Goal: Use online tool/utility: Utilize a website feature to perform a specific function

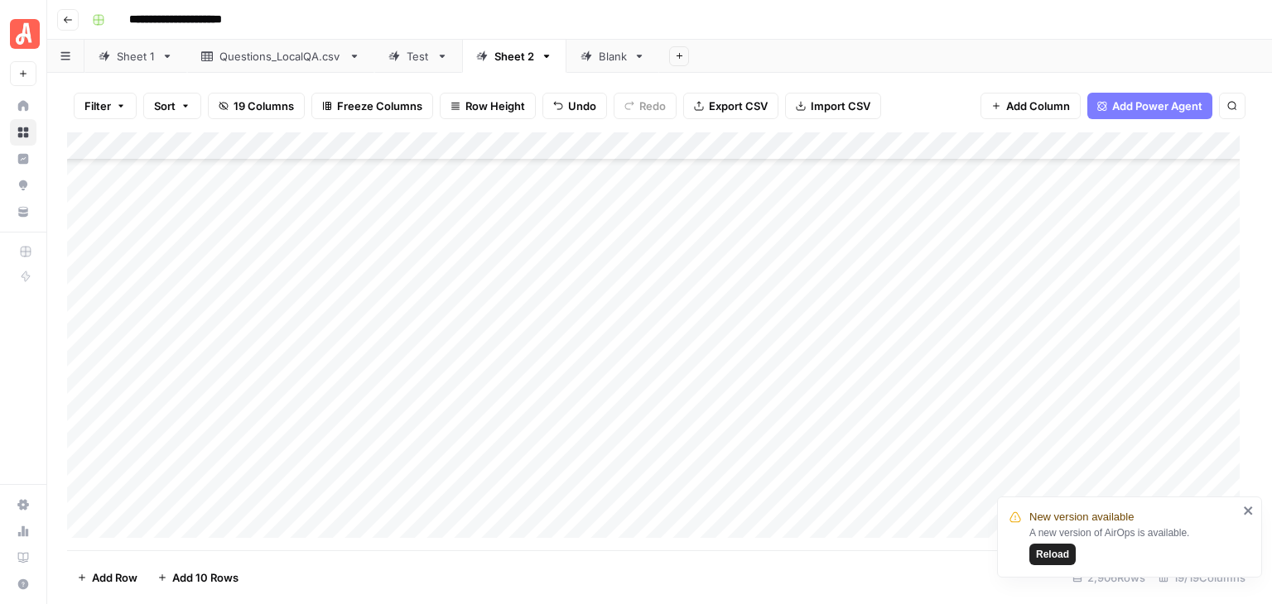
scroll to position [81450, 0]
click at [1246, 513] on icon "close" at bounding box center [1248, 511] width 8 height 8
click at [81, 219] on div "Add Column" at bounding box center [659, 341] width 1185 height 418
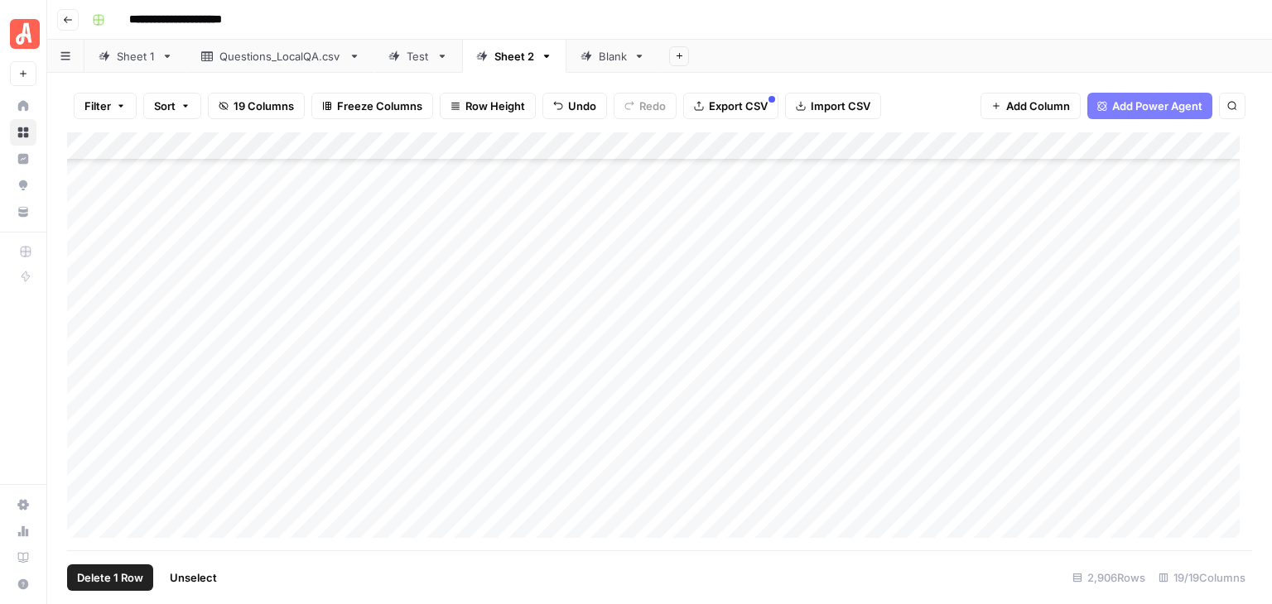
scroll to position [76834, 0]
click at [87, 411] on div "Add Column" at bounding box center [659, 341] width 1185 height 418
click at [868, 147] on div "Add Column" at bounding box center [659, 341] width 1185 height 418
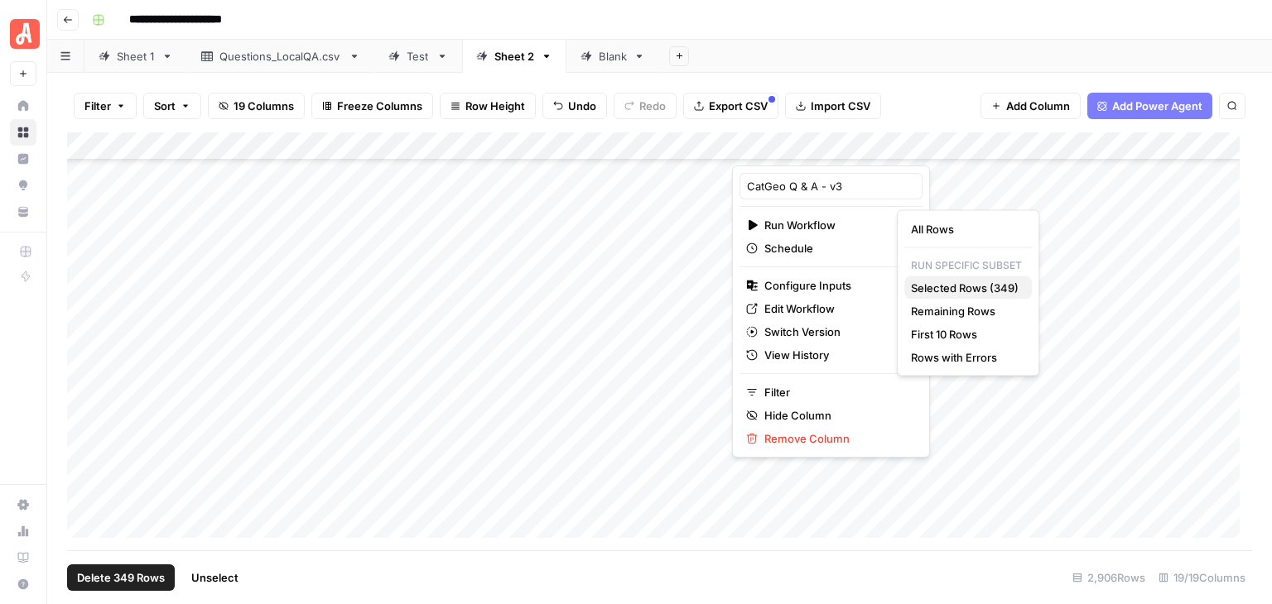
click at [993, 283] on span "Selected Rows (349)" at bounding box center [965, 288] width 108 height 17
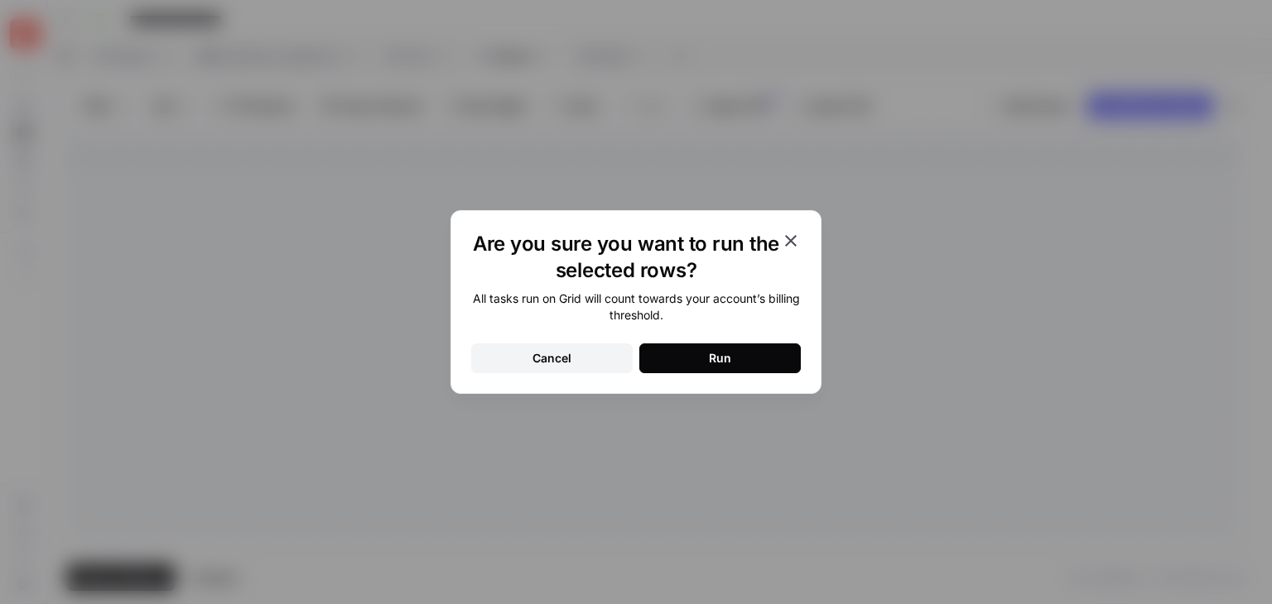
click at [763, 358] on button "Run" at bounding box center [719, 359] width 161 height 30
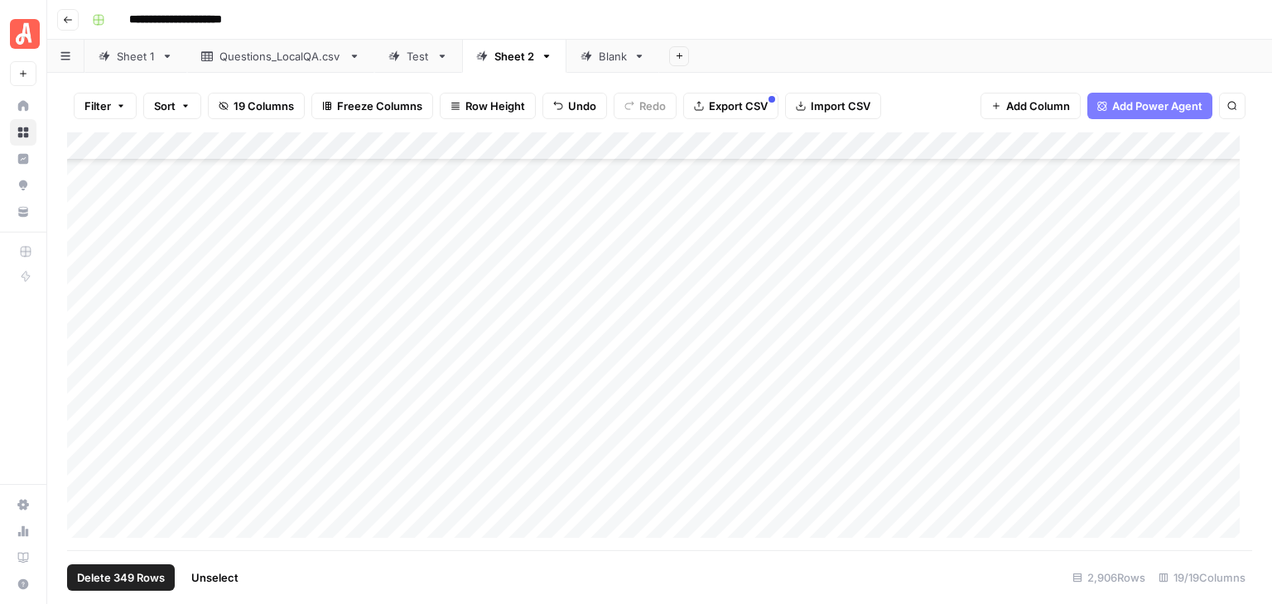
click at [235, 570] on span "Unselect" at bounding box center [214, 578] width 47 height 17
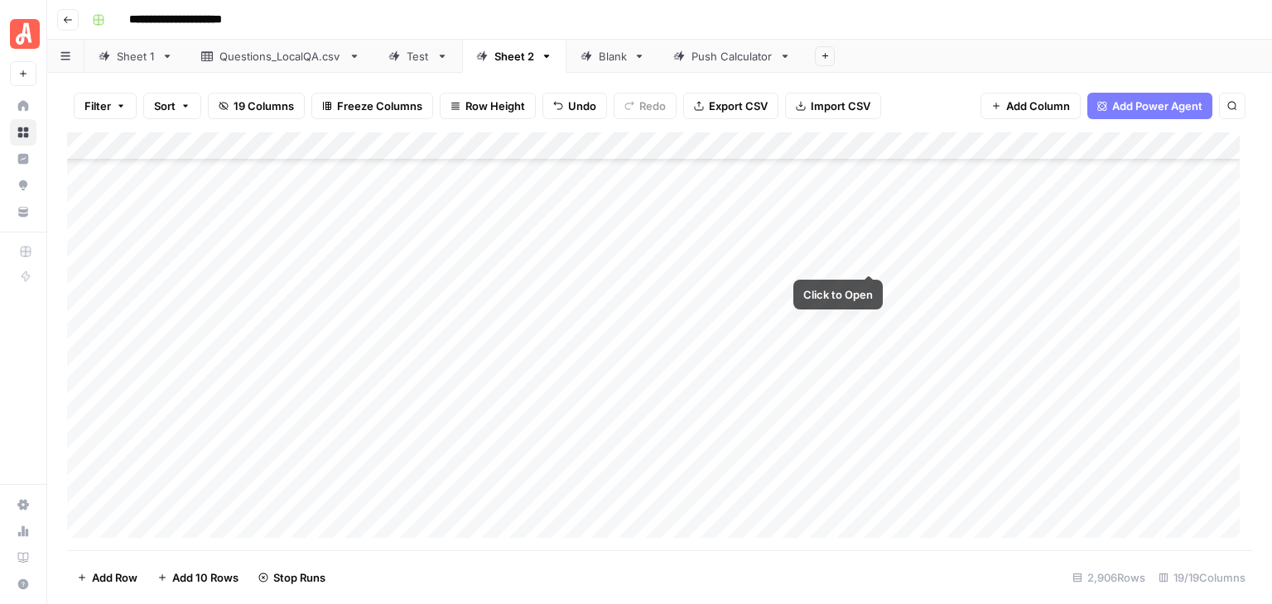
scroll to position [69827, 0]
click at [969, 217] on div "Add Column" at bounding box center [659, 341] width 1185 height 418
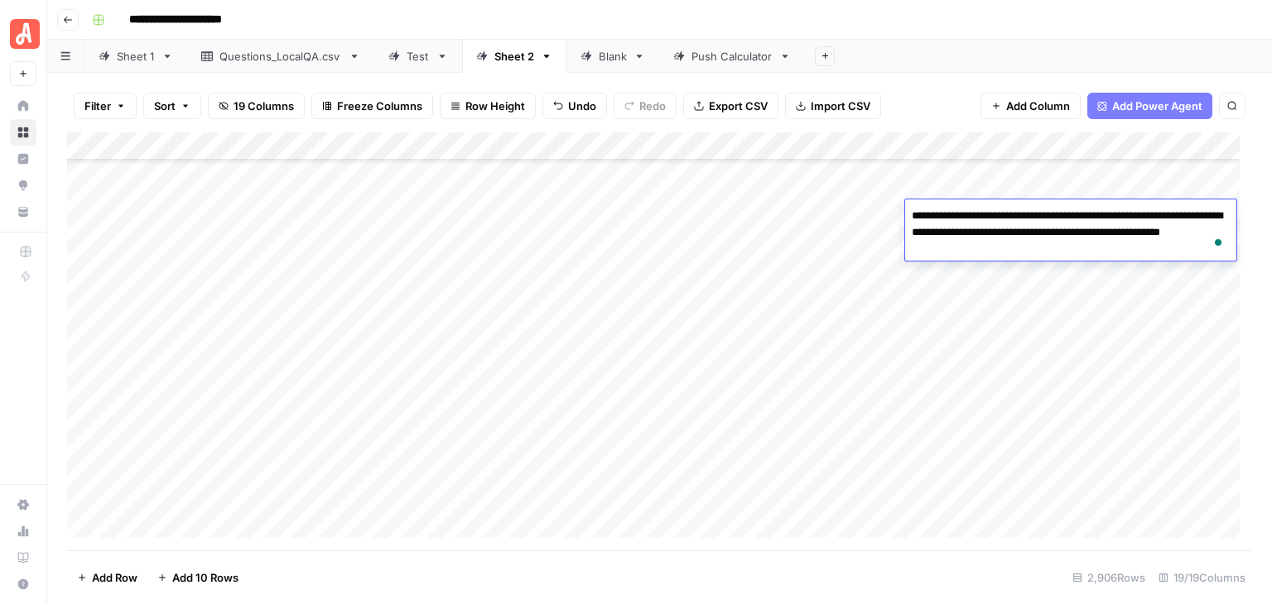
click at [912, 31] on div "**********" at bounding box center [670, 20] width 1170 height 26
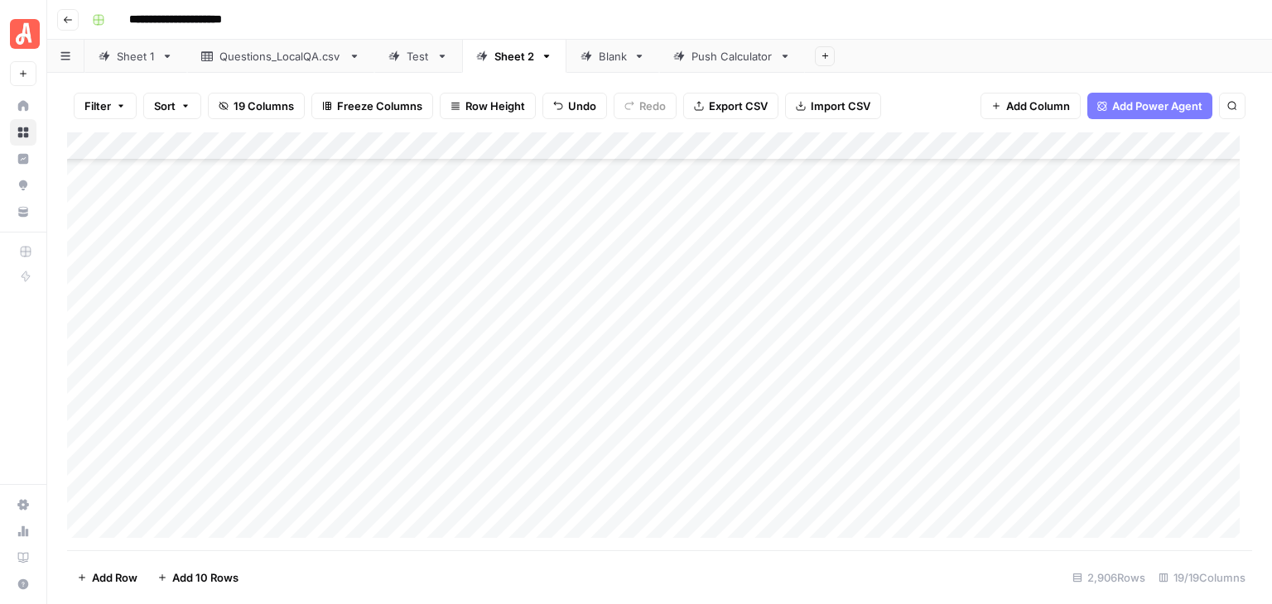
click at [84, 244] on div "Add Column" at bounding box center [659, 341] width 1185 height 418
click at [86, 334] on div "Add Column" at bounding box center [659, 341] width 1185 height 418
click at [870, 143] on div "Add Column" at bounding box center [659, 341] width 1185 height 418
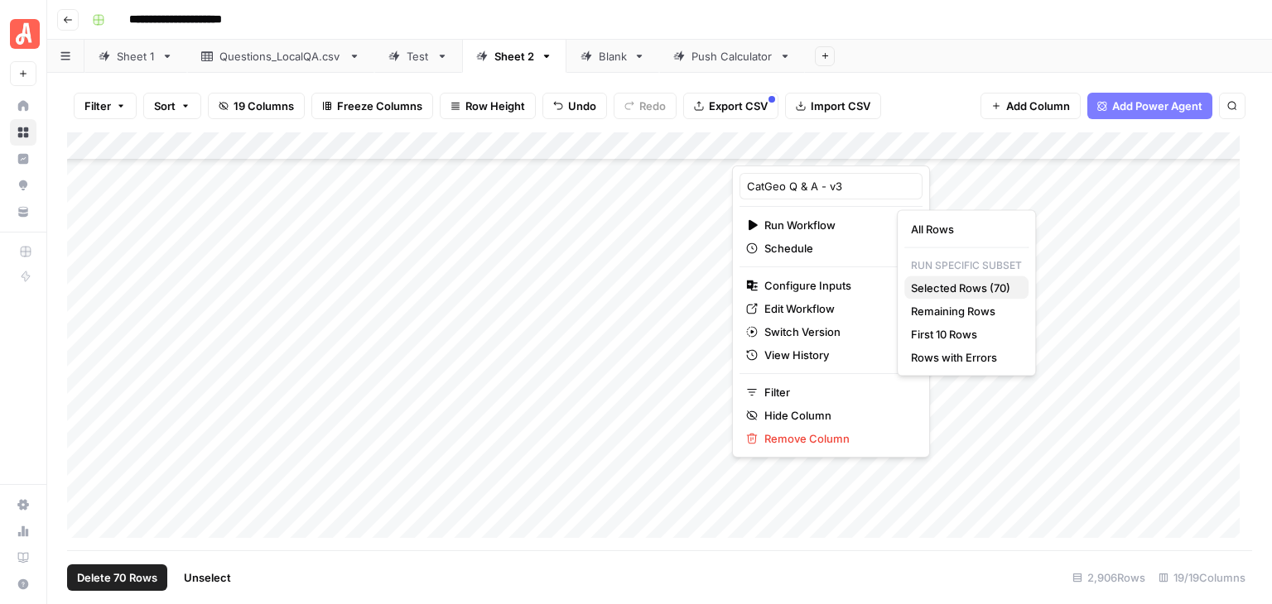
click at [983, 289] on span "Selected Rows (70)" at bounding box center [963, 288] width 104 height 17
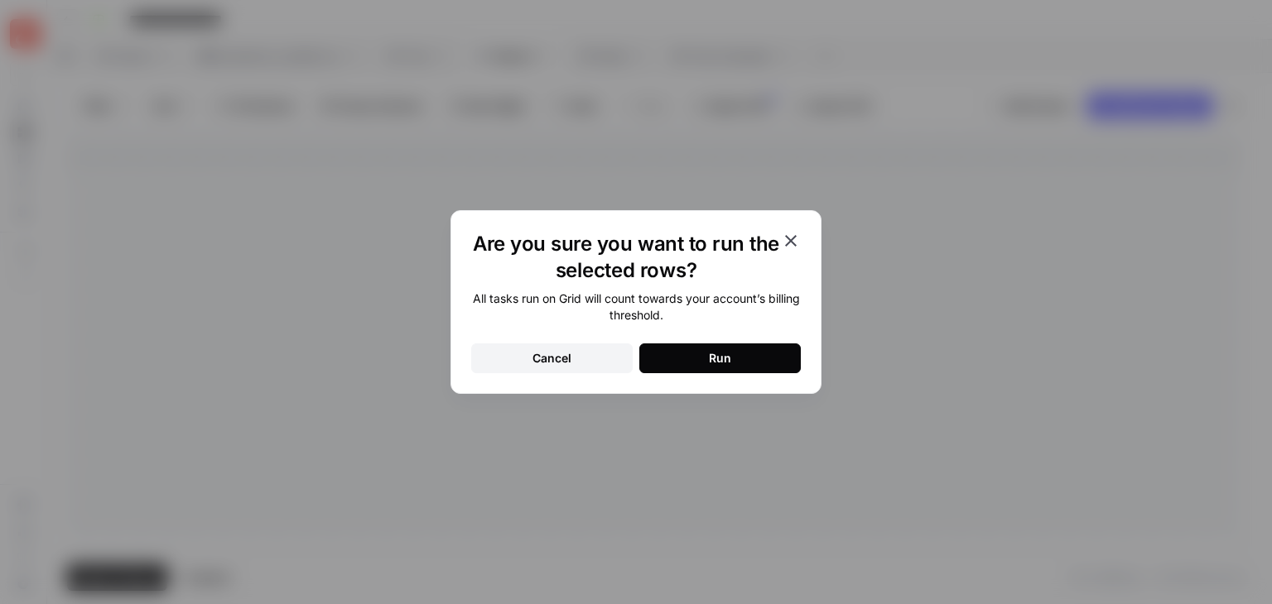
click at [758, 359] on button "Run" at bounding box center [719, 359] width 161 height 30
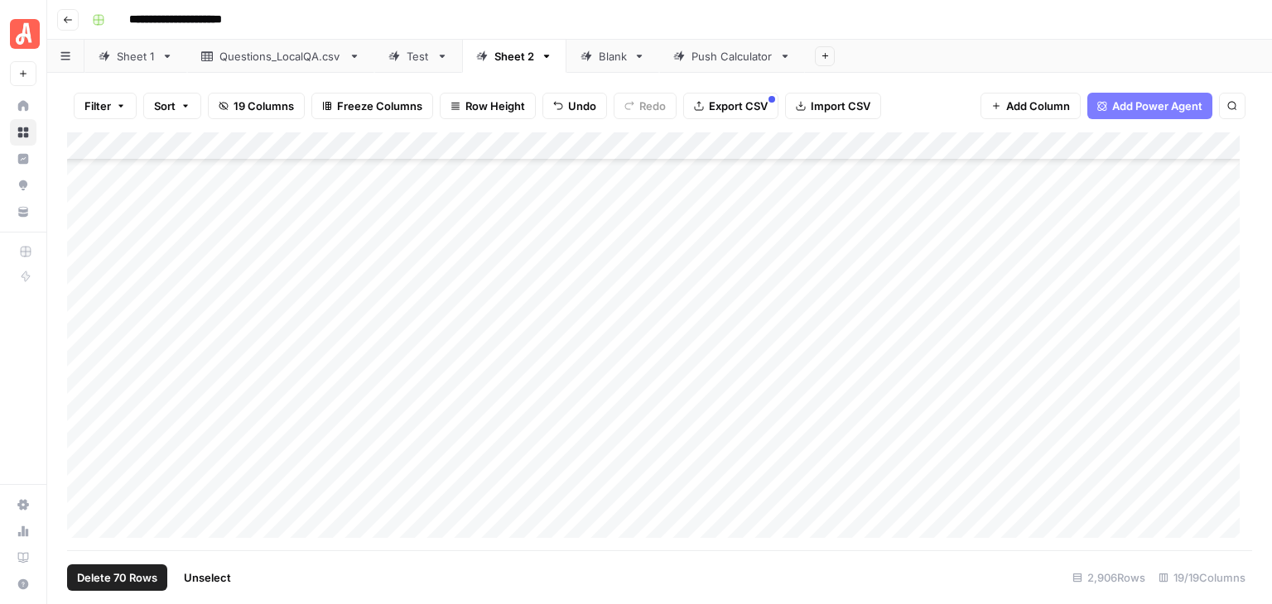
click at [217, 574] on span "Unselect" at bounding box center [207, 578] width 47 height 17
click at [86, 239] on div "Add Column" at bounding box center [659, 341] width 1185 height 418
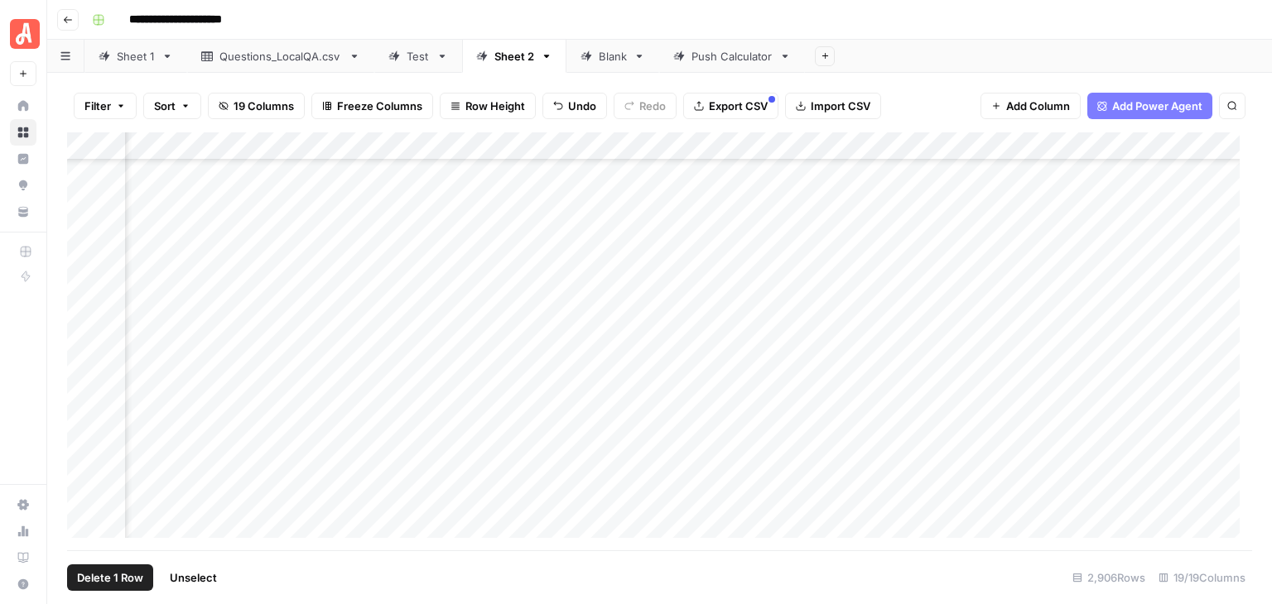
click at [85, 467] on div "Add Column" at bounding box center [659, 341] width 1185 height 418
click at [1060, 147] on div "Add Column" at bounding box center [659, 341] width 1185 height 418
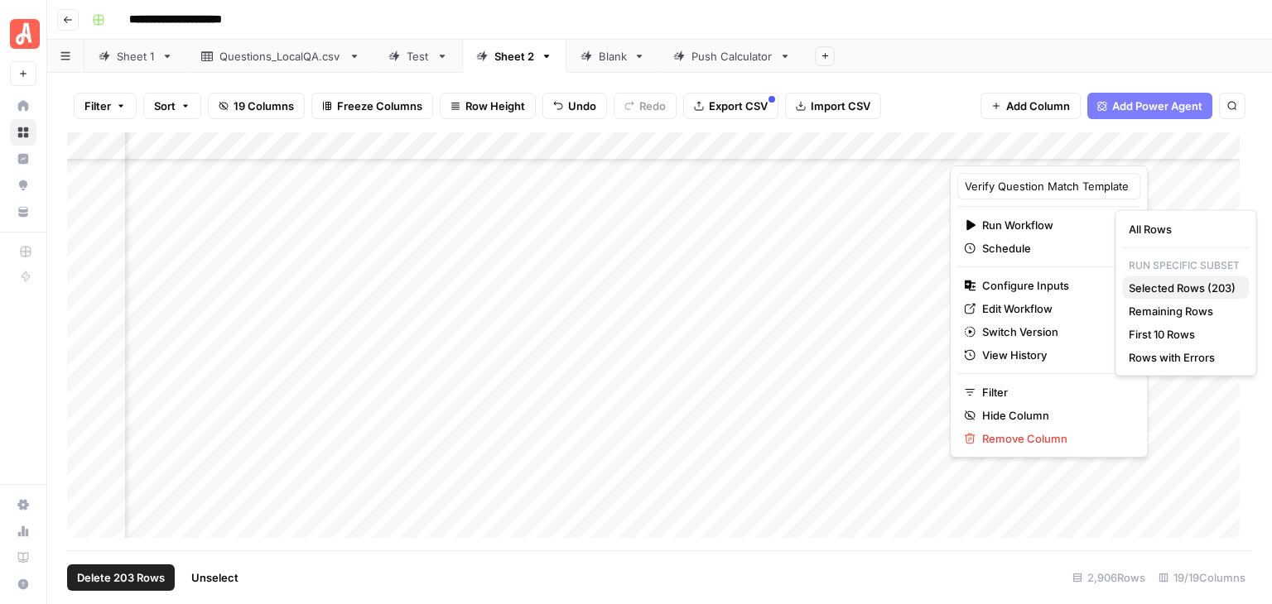
click at [1172, 286] on span "Selected Rows (203)" at bounding box center [1181, 288] width 107 height 17
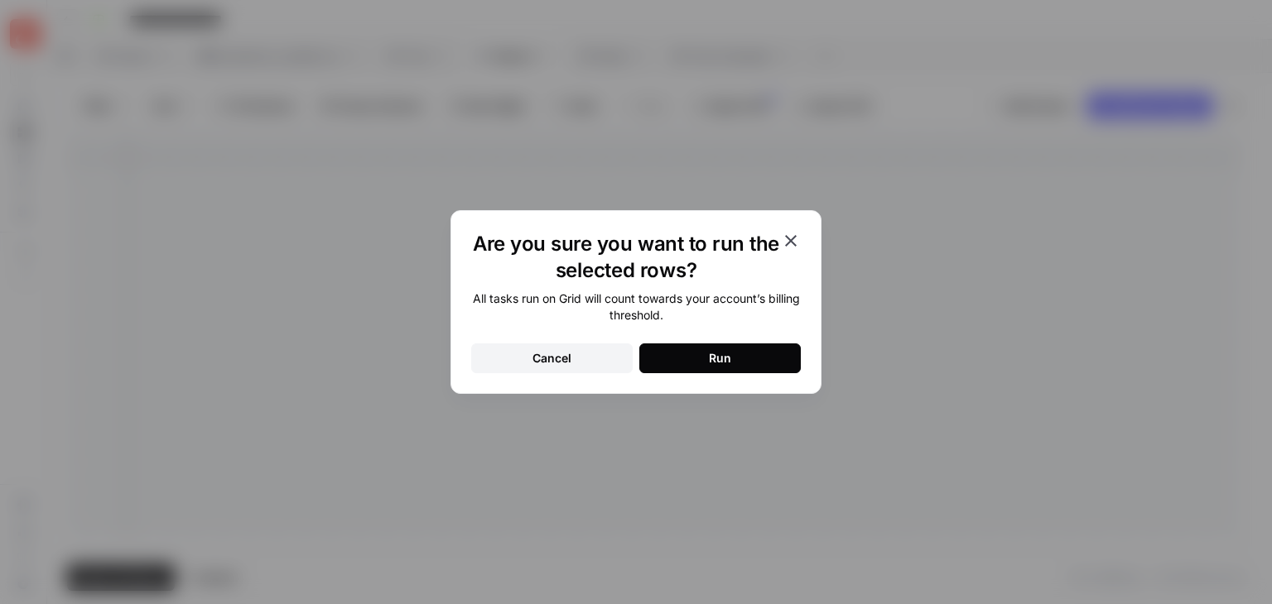
click at [771, 365] on button "Run" at bounding box center [719, 359] width 161 height 30
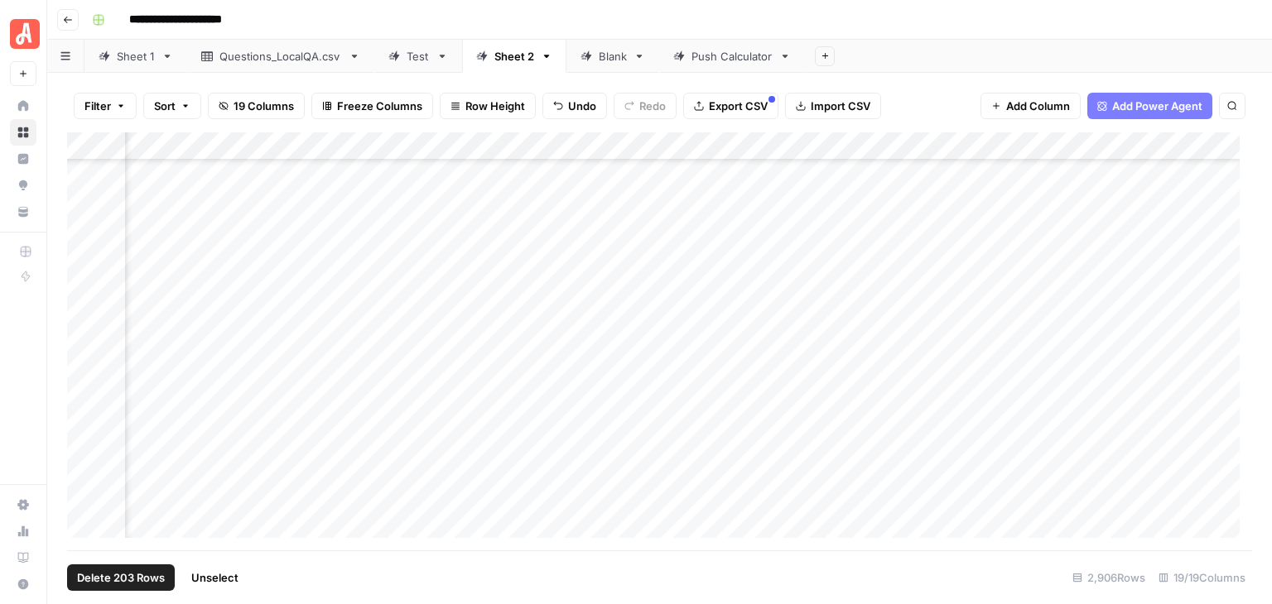
click at [226, 580] on span "Unselect" at bounding box center [214, 578] width 47 height 17
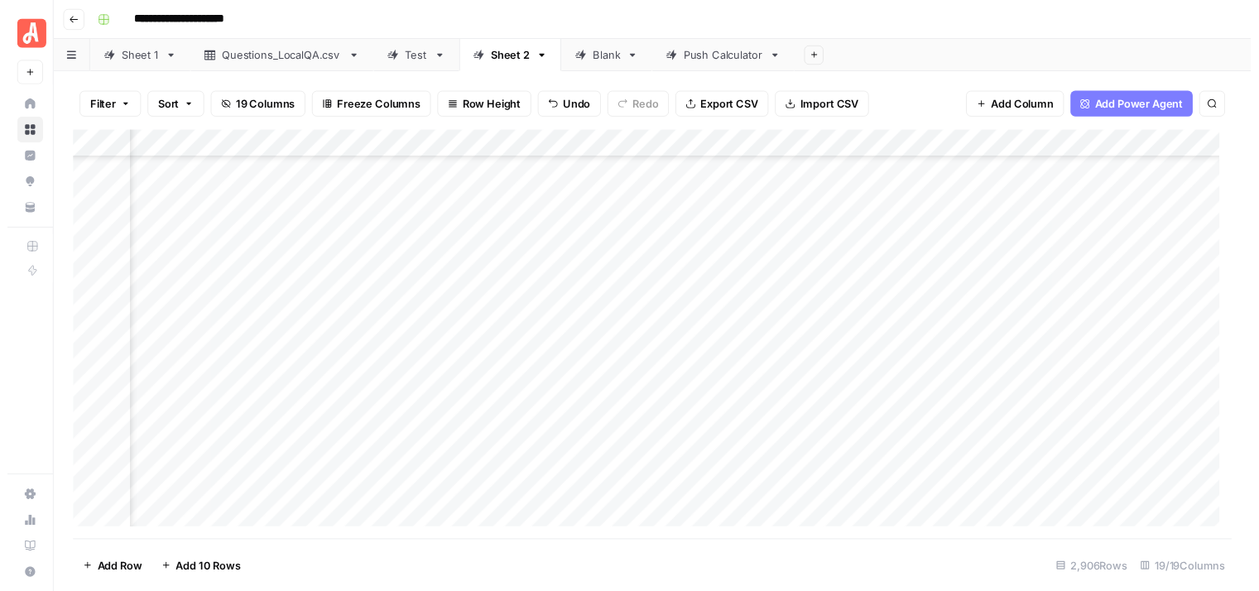
scroll to position [40416, 1640]
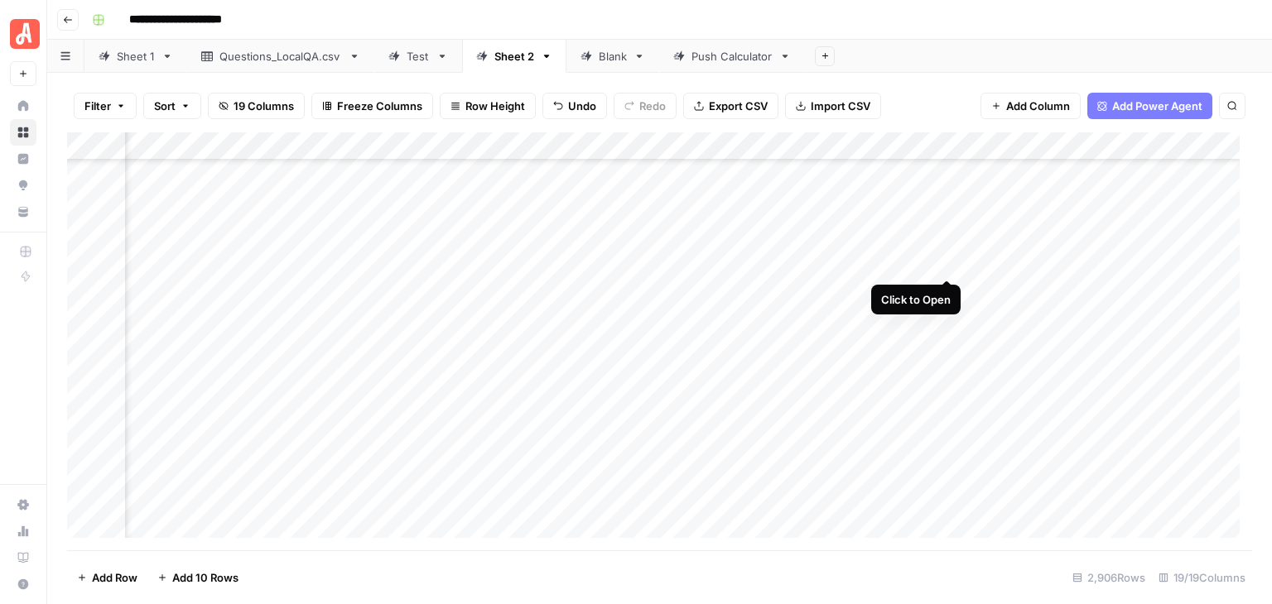
click at [944, 261] on div "Add Column" at bounding box center [659, 341] width 1185 height 418
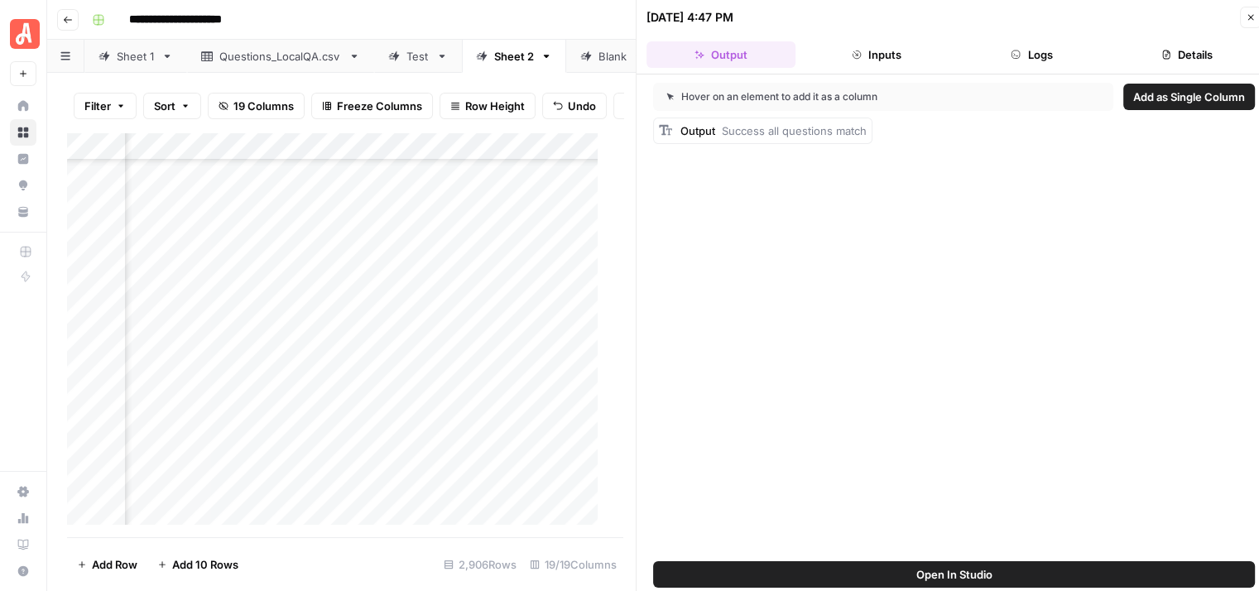
click at [1060, 53] on button "Logs" at bounding box center [1032, 54] width 149 height 26
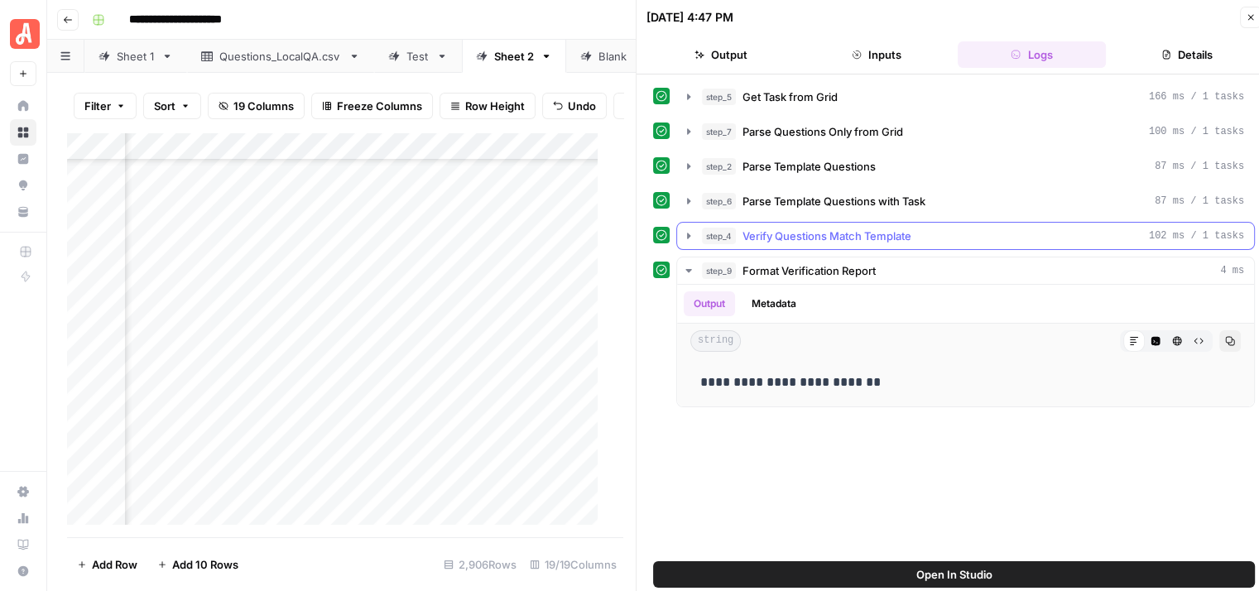
click at [688, 229] on icon "button" at bounding box center [688, 235] width 13 height 13
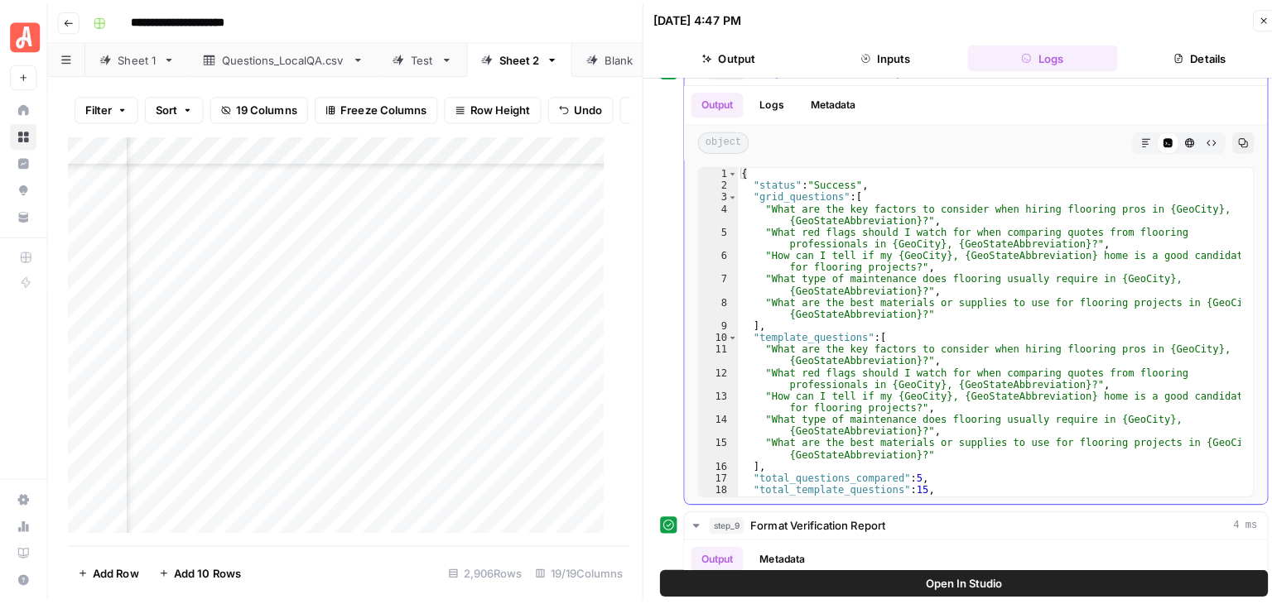
scroll to position [99, 0]
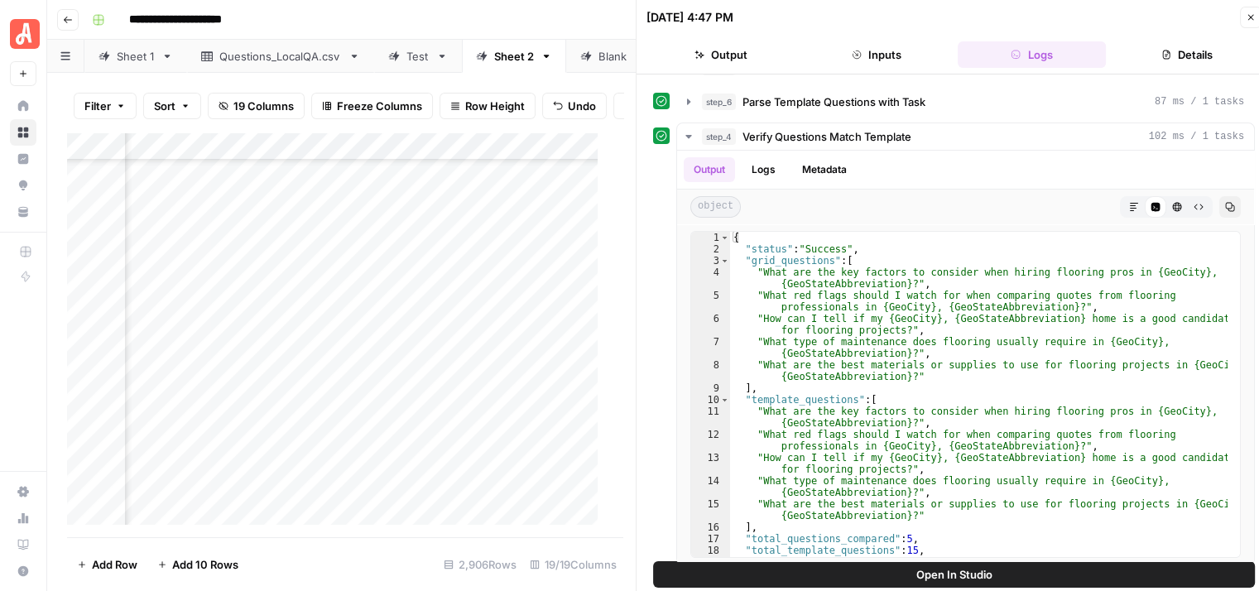
click at [1248, 7] on button "Close" at bounding box center [1251, 18] width 22 height 22
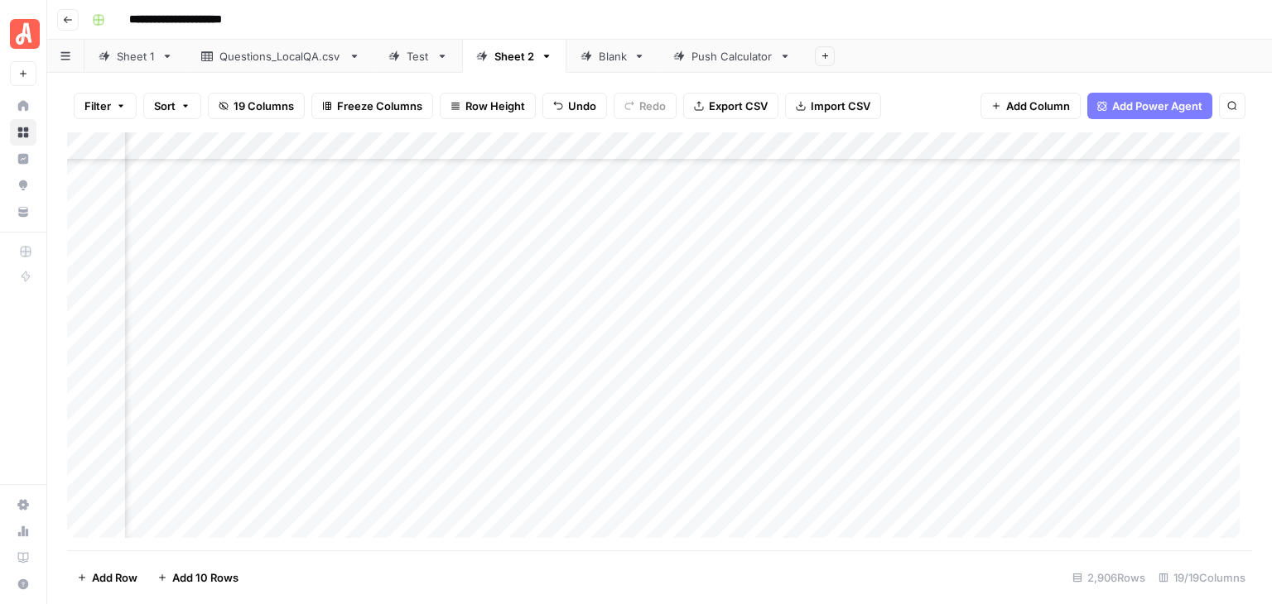
scroll to position [47886, 1640]
click at [89, 224] on div "Add Column" at bounding box center [659, 341] width 1185 height 418
click at [86, 483] on div "Add Column" at bounding box center [659, 341] width 1185 height 418
click at [943, 150] on div "Add Column" at bounding box center [659, 341] width 1185 height 418
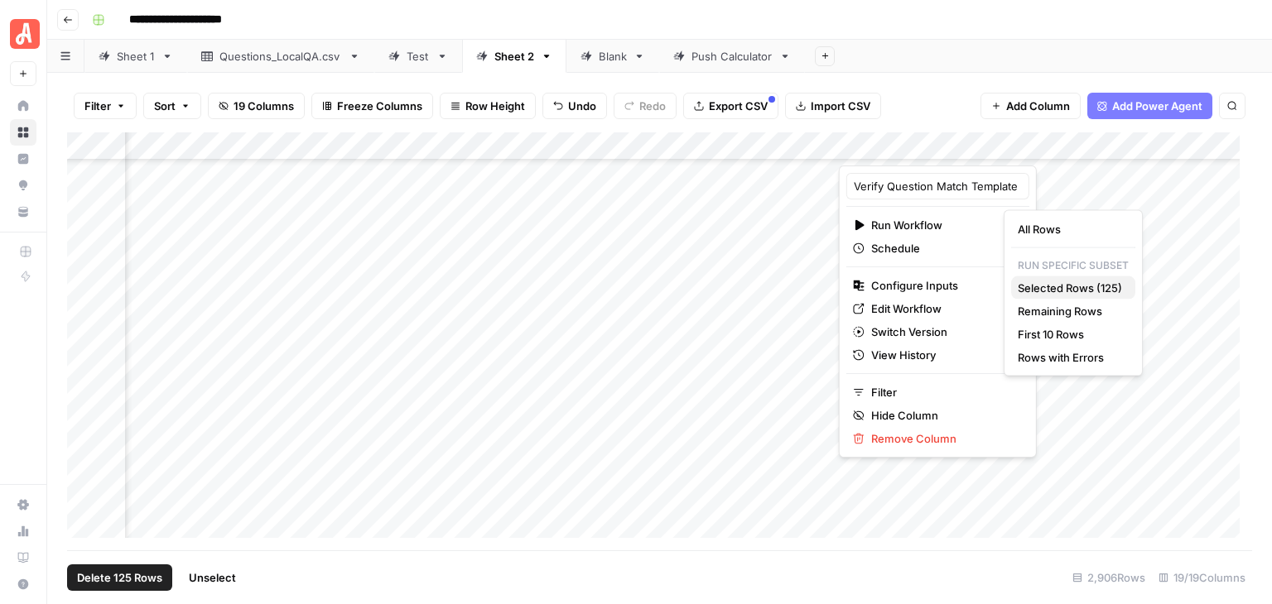
click at [1070, 288] on span "Selected Rows (125)" at bounding box center [1069, 288] width 104 height 17
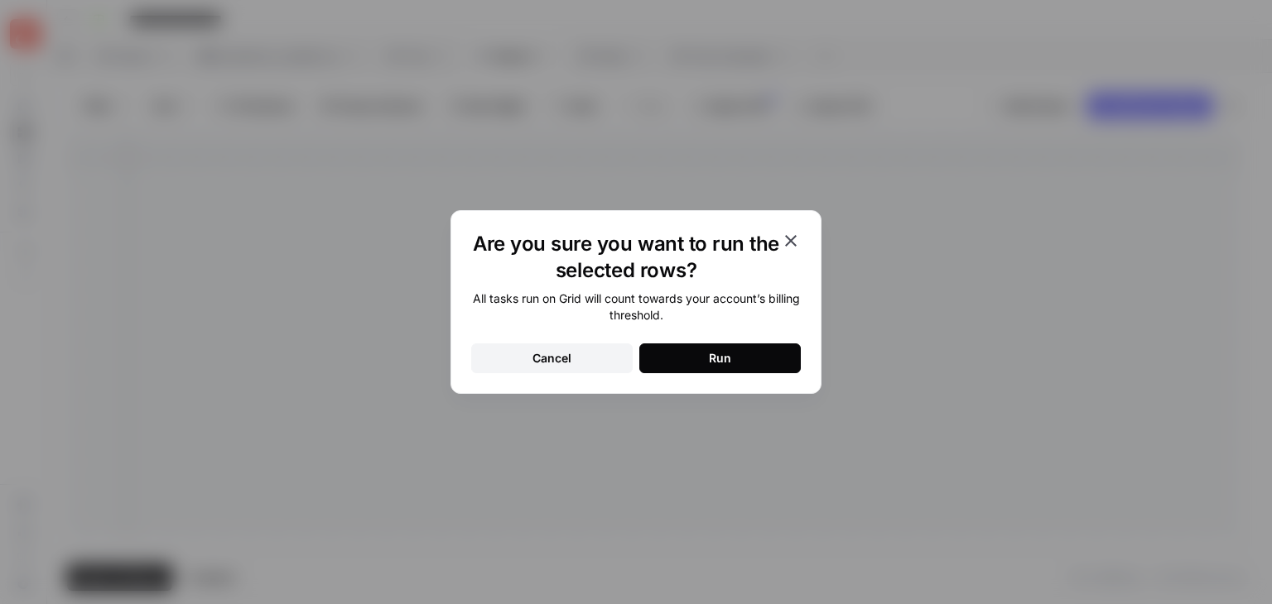
click at [751, 358] on button "Run" at bounding box center [719, 359] width 161 height 30
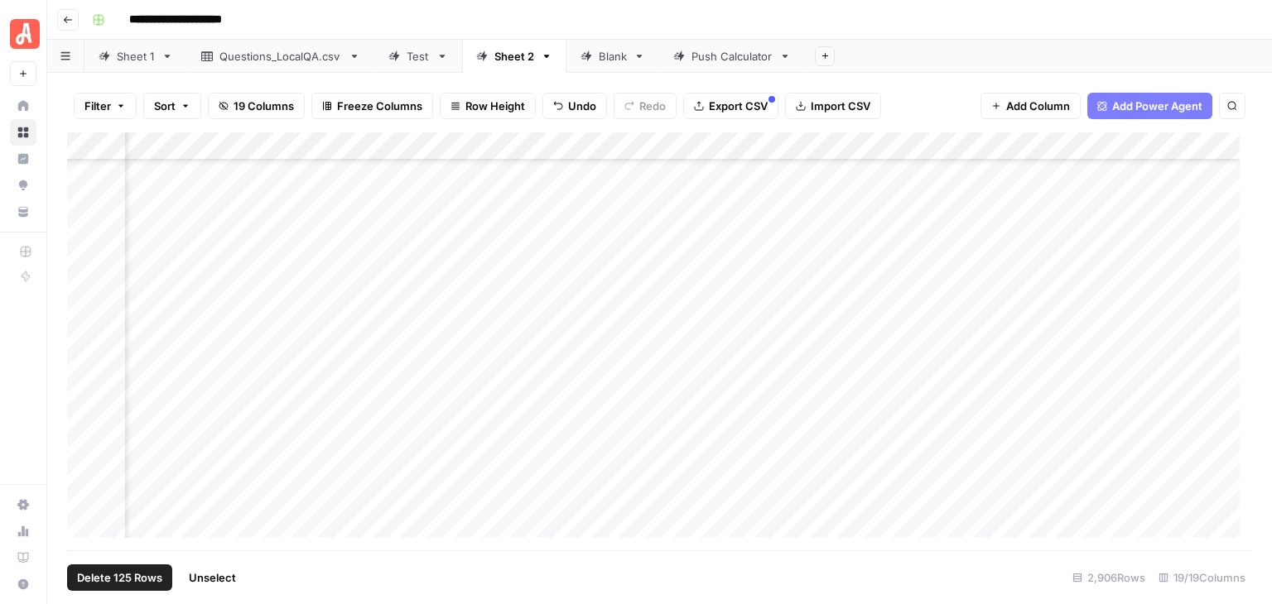
click at [223, 583] on span "Unselect" at bounding box center [212, 578] width 47 height 17
click at [80, 265] on div "Add Column" at bounding box center [659, 341] width 1185 height 418
click at [83, 392] on div "Add Column" at bounding box center [659, 341] width 1185 height 418
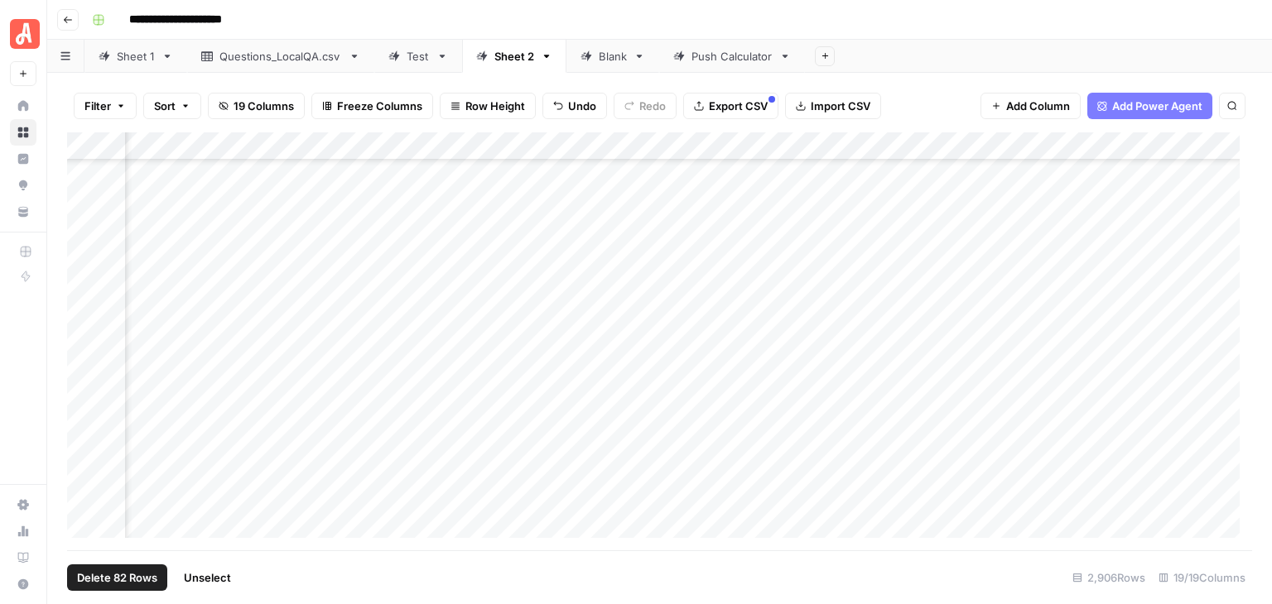
click at [227, 578] on span "Unselect" at bounding box center [207, 578] width 47 height 17
click at [79, 315] on div "Add Column" at bounding box center [659, 341] width 1185 height 418
click at [83, 409] on div "Add Column" at bounding box center [659, 341] width 1185 height 418
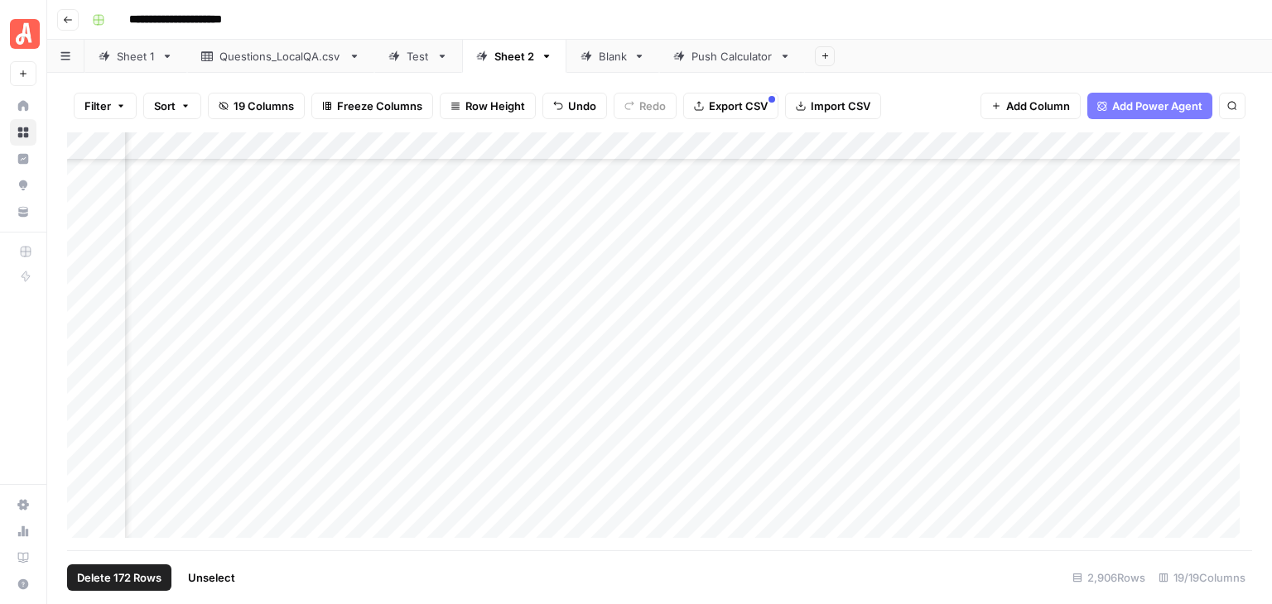
click at [947, 147] on div "Add Column" at bounding box center [659, 341] width 1185 height 418
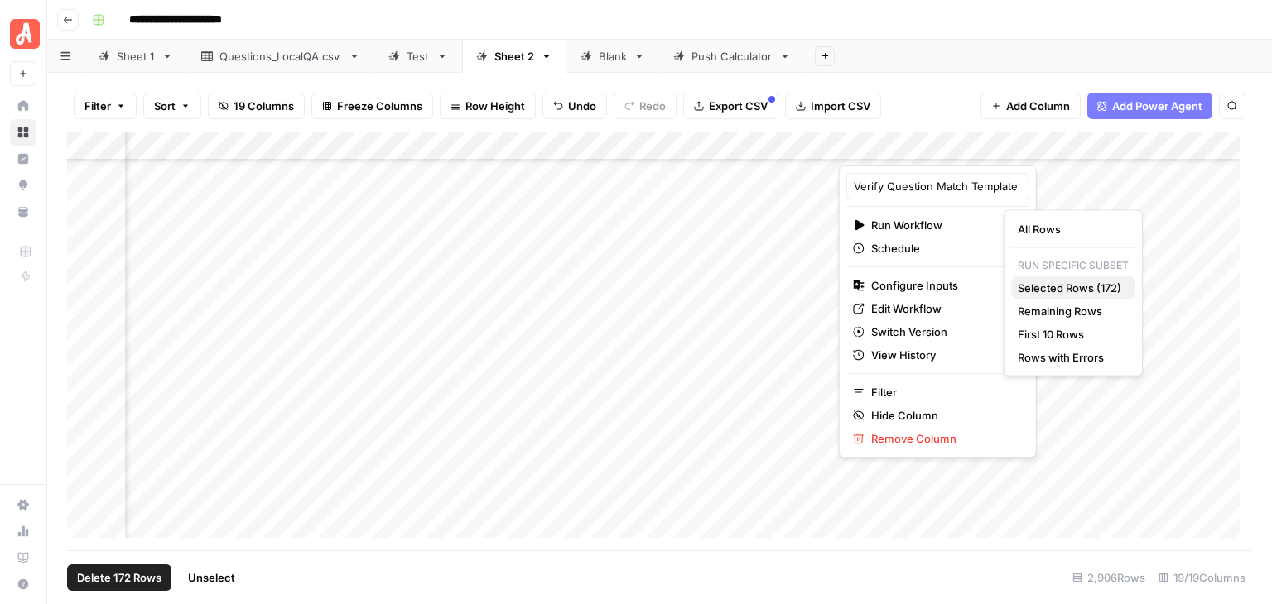
click at [1075, 291] on span "Selected Rows (172)" at bounding box center [1069, 288] width 104 height 17
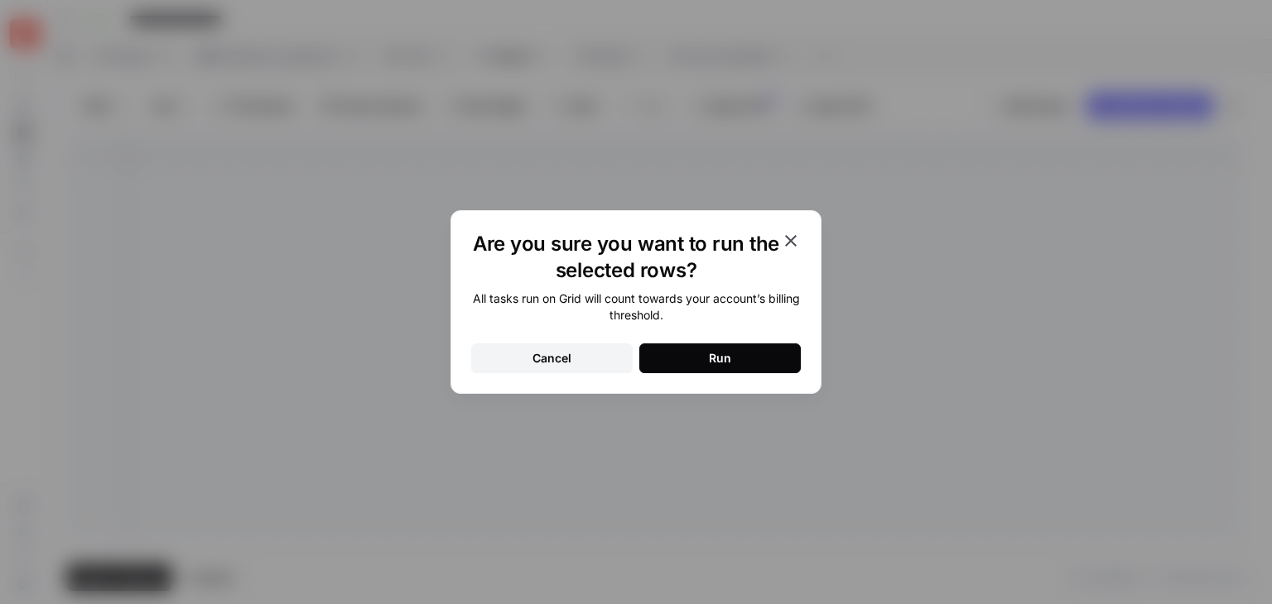
click at [755, 364] on button "Run" at bounding box center [719, 359] width 161 height 30
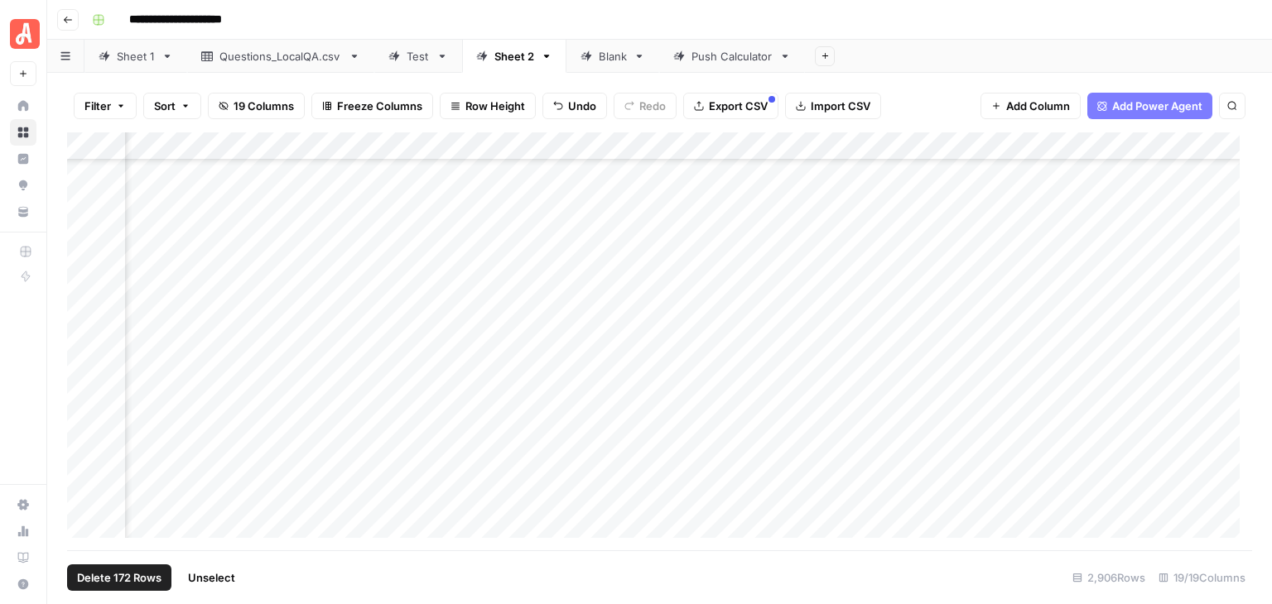
click at [225, 577] on span "Unselect" at bounding box center [211, 578] width 47 height 17
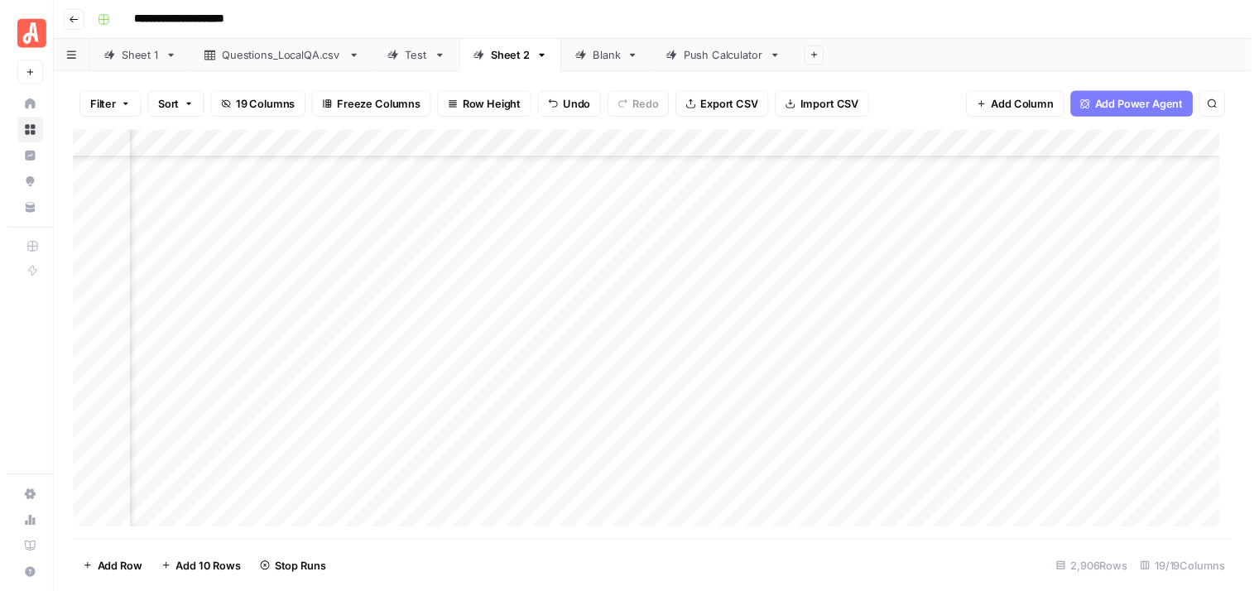
scroll to position [53052, 1640]
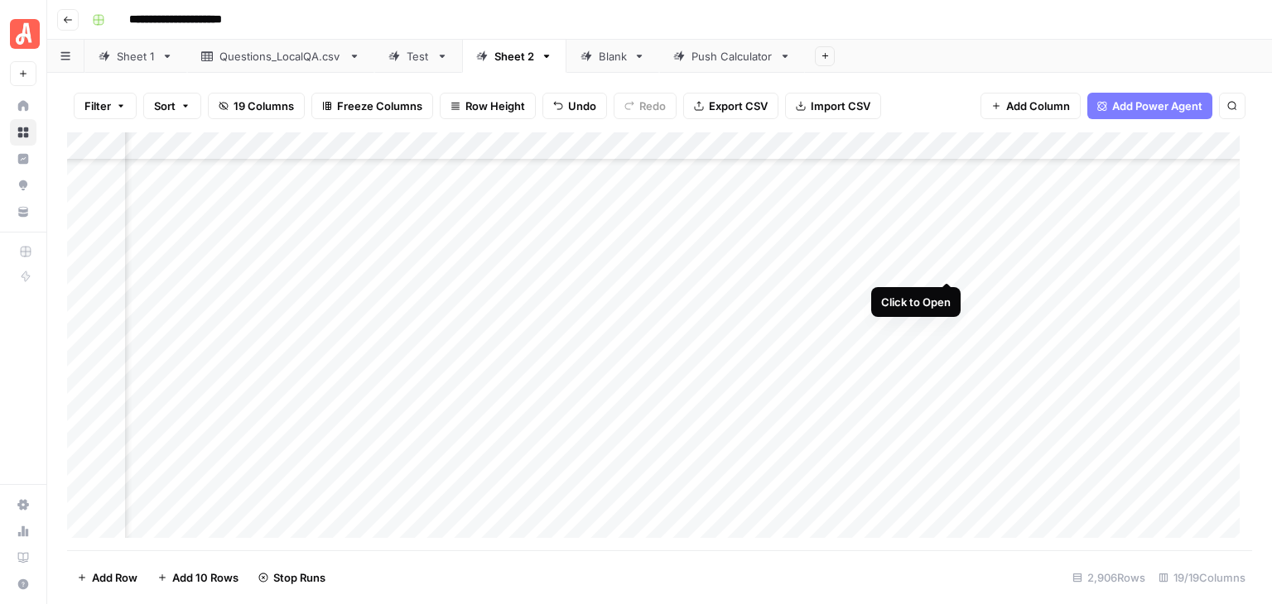
click at [947, 267] on div "Add Column" at bounding box center [659, 341] width 1185 height 418
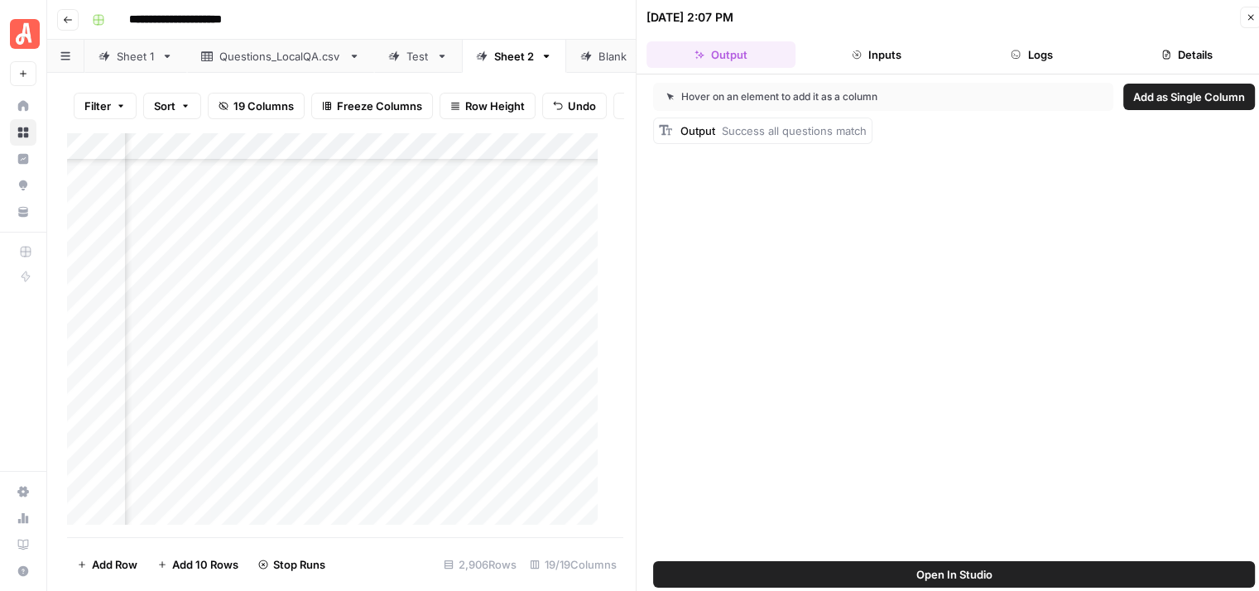
click at [1025, 54] on button "Logs" at bounding box center [1032, 54] width 149 height 26
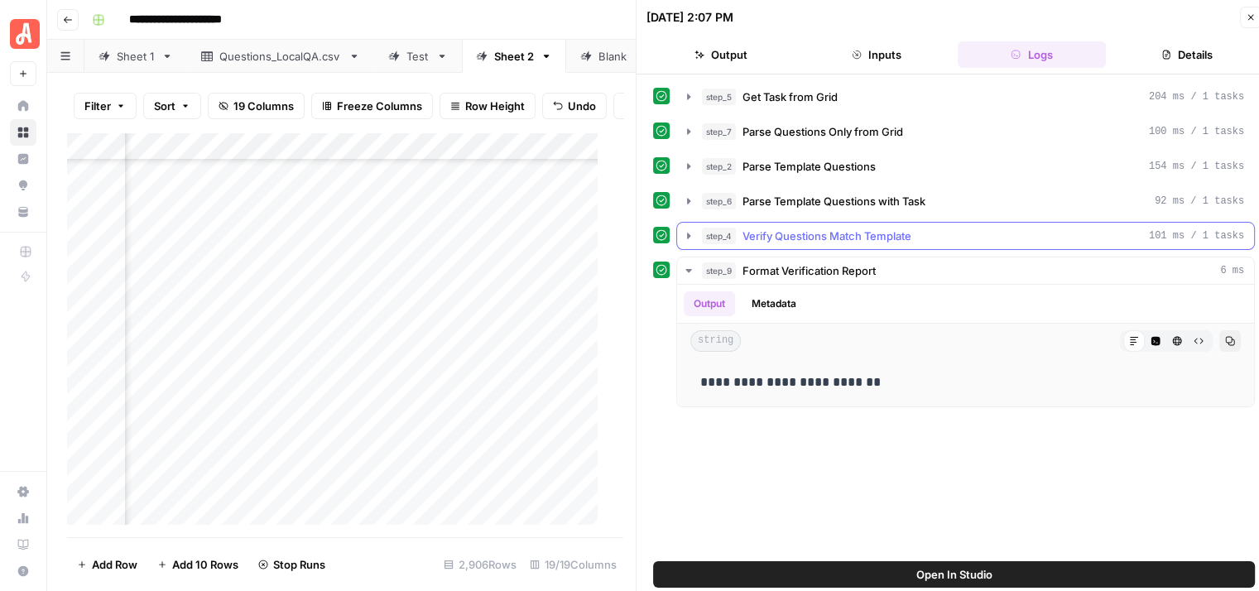
click at [690, 238] on icon "button" at bounding box center [688, 235] width 13 height 13
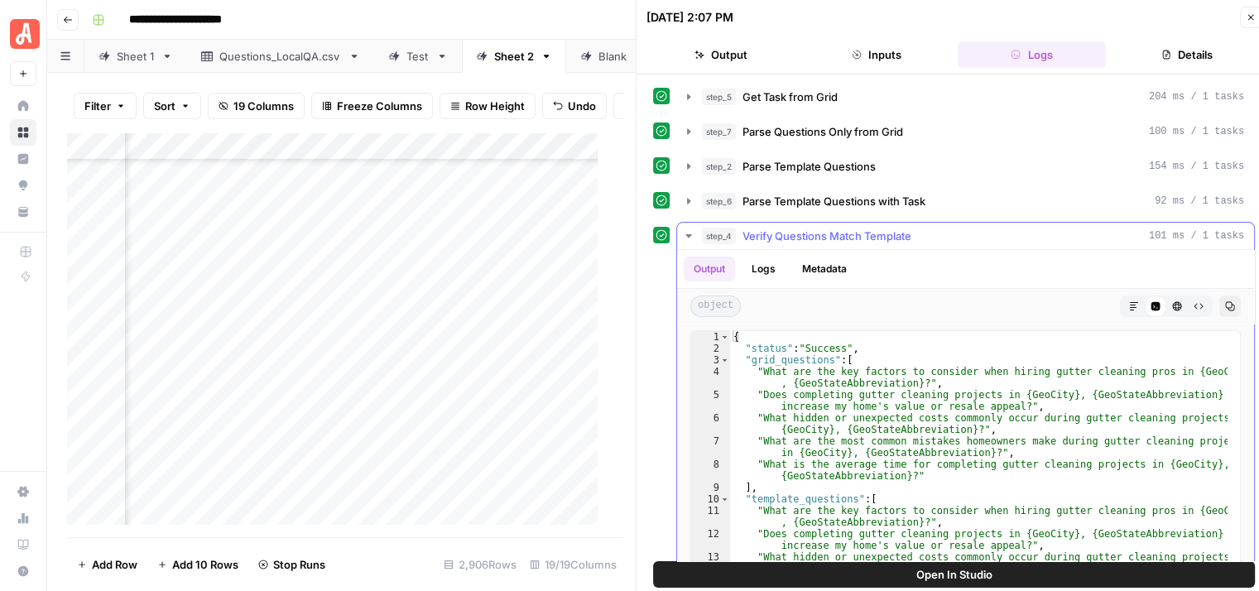
click at [687, 232] on icon "button" at bounding box center [688, 235] width 13 height 13
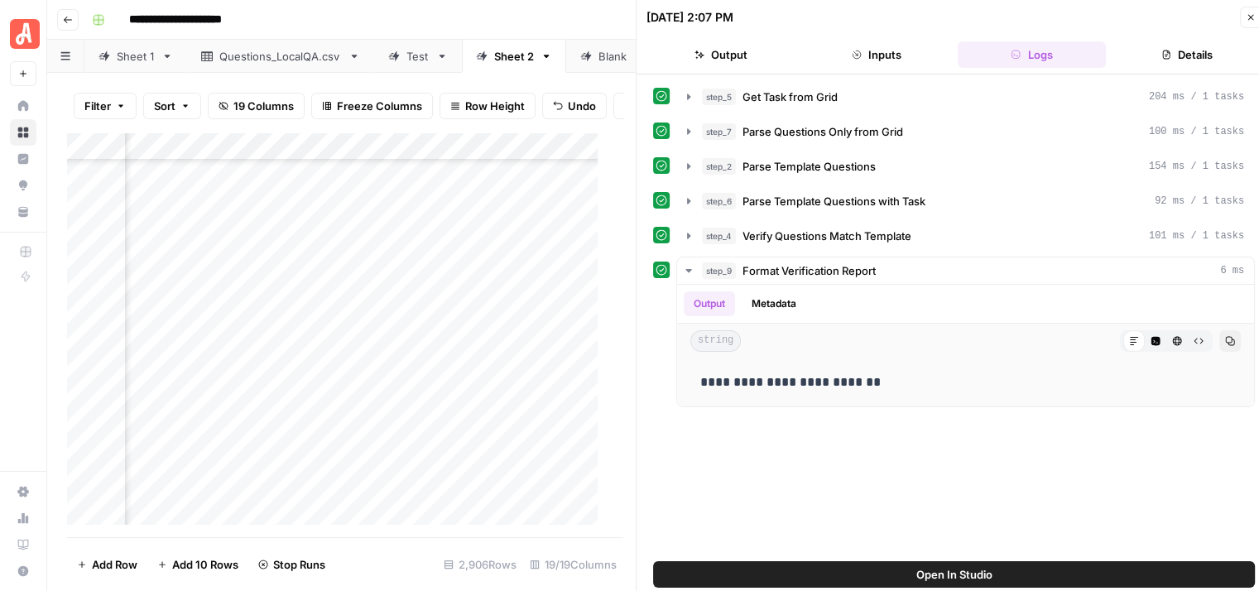
click at [1249, 16] on icon "button" at bounding box center [1251, 18] width 6 height 6
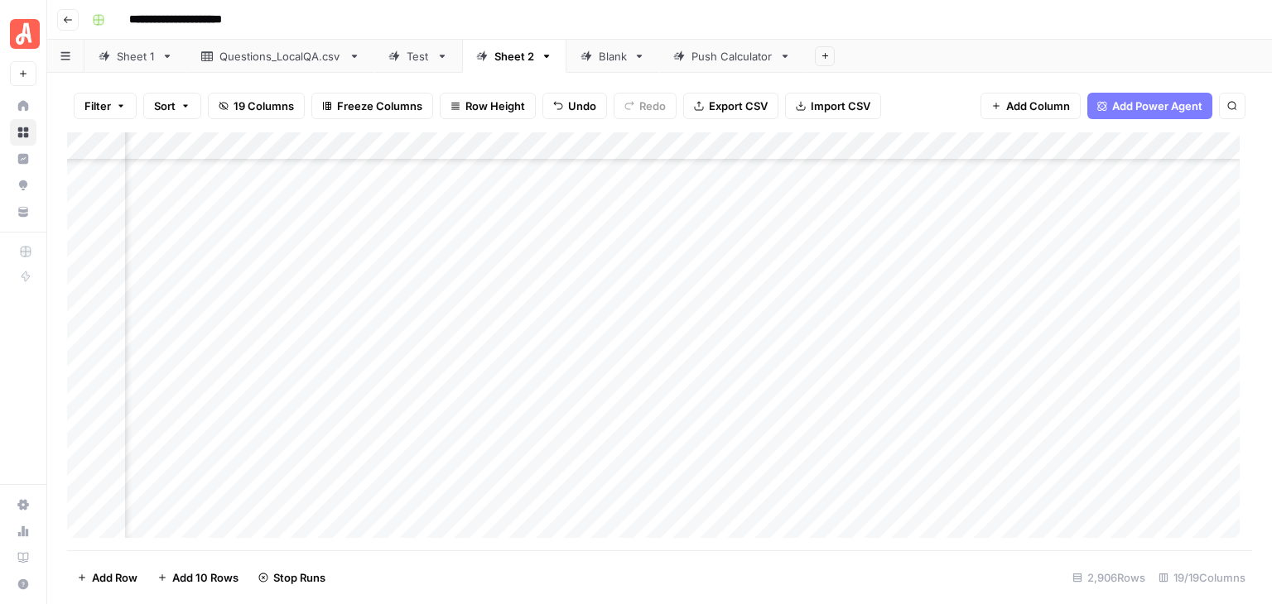
scroll to position [56116, 1640]
click at [84, 269] on div "Add Column" at bounding box center [659, 341] width 1185 height 418
click at [84, 510] on div "Add Column" at bounding box center [659, 341] width 1185 height 418
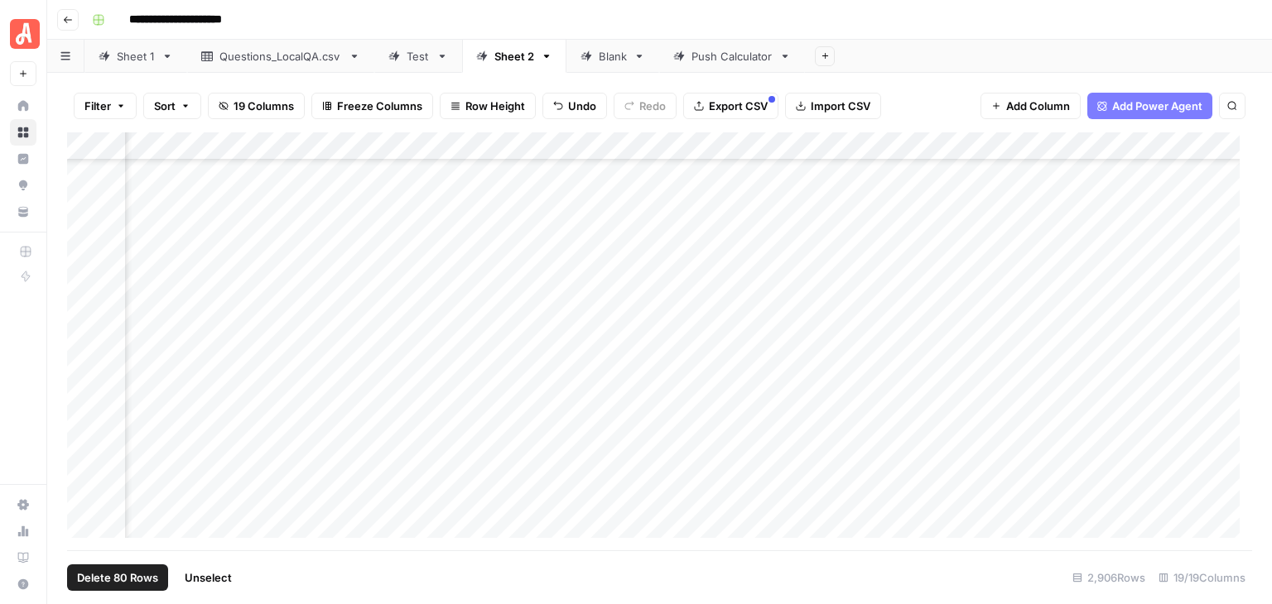
click at [945, 151] on div "Add Column" at bounding box center [659, 341] width 1185 height 418
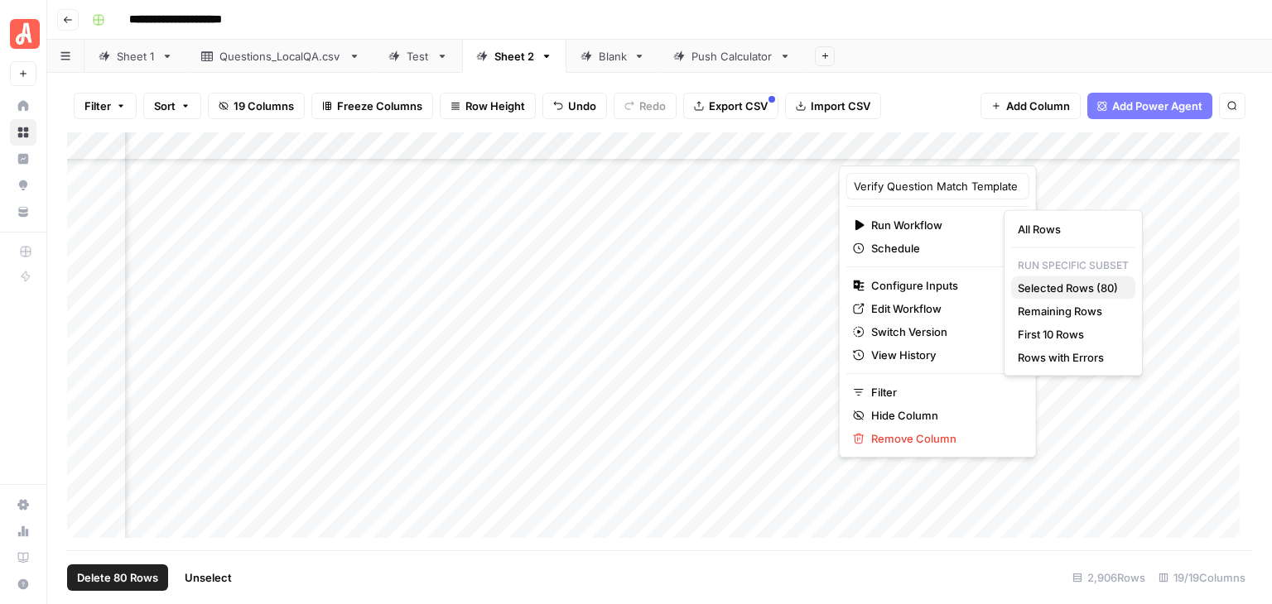
click at [1061, 283] on span "Selected Rows (80)" at bounding box center [1069, 288] width 104 height 17
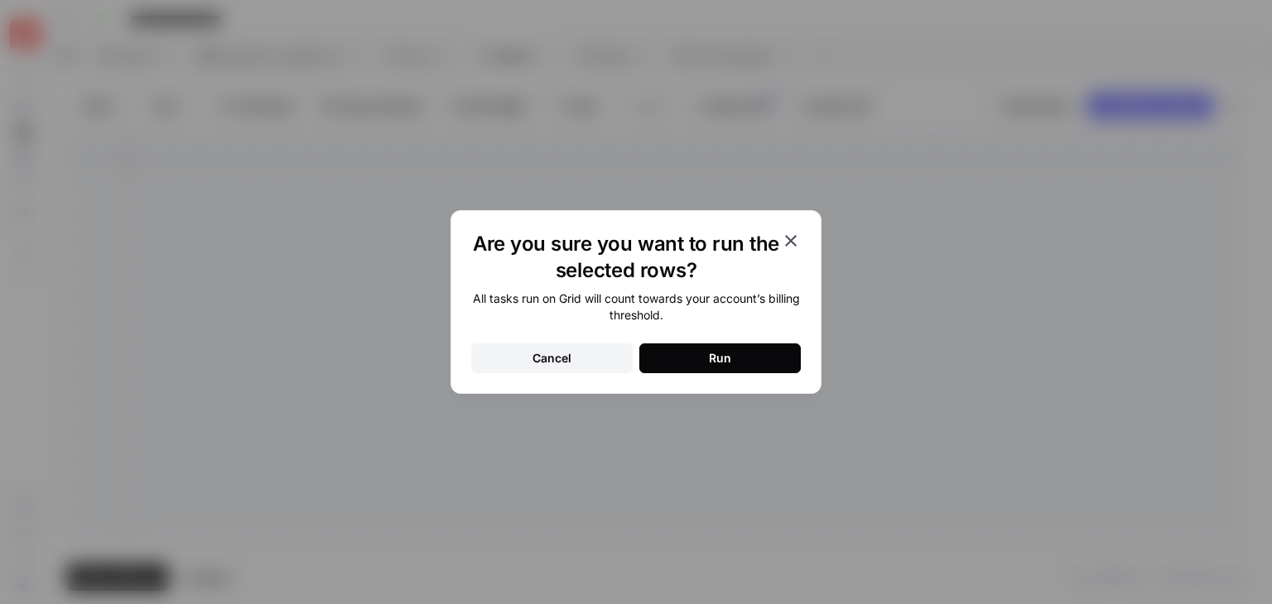
click at [772, 351] on button "Run" at bounding box center [719, 359] width 161 height 30
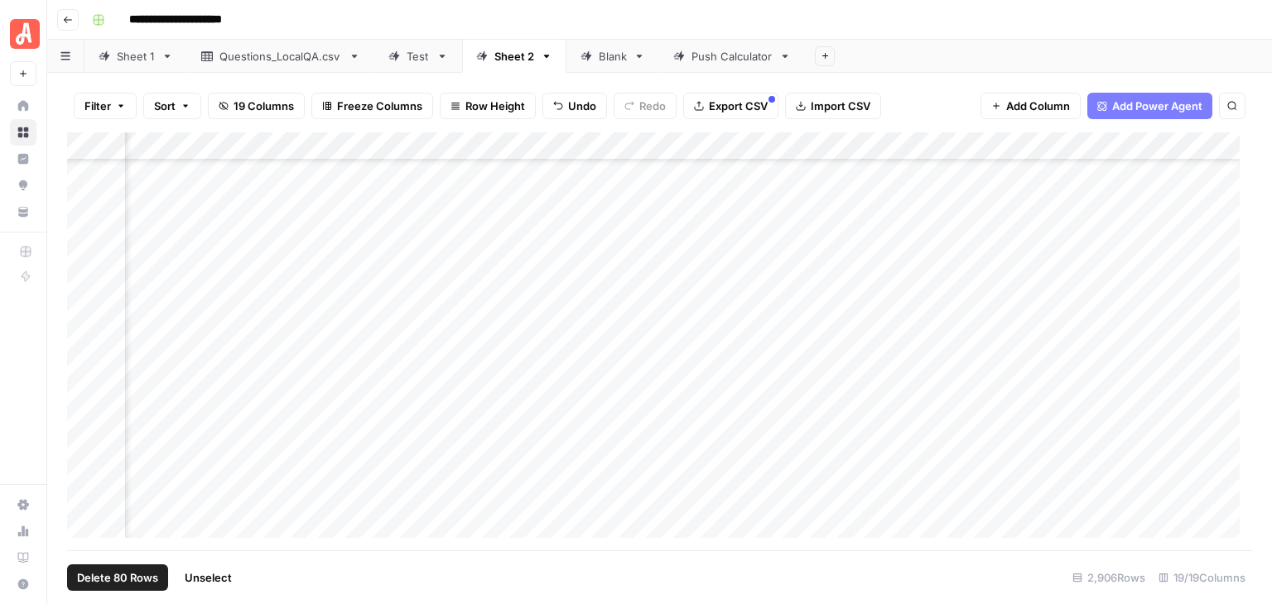
click at [217, 575] on span "Unselect" at bounding box center [208, 578] width 47 height 17
click at [83, 286] on div "Add Column" at bounding box center [659, 341] width 1185 height 418
click at [84, 461] on div "Add Column" at bounding box center [659, 341] width 1185 height 418
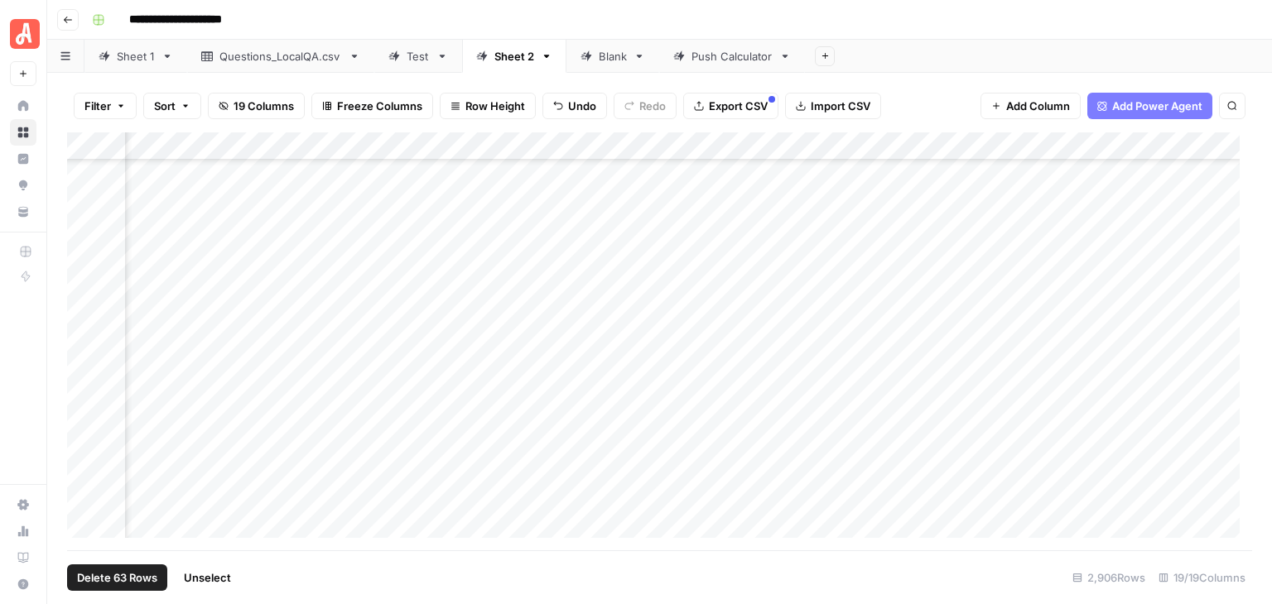
click at [945, 144] on div "Add Column" at bounding box center [659, 341] width 1185 height 418
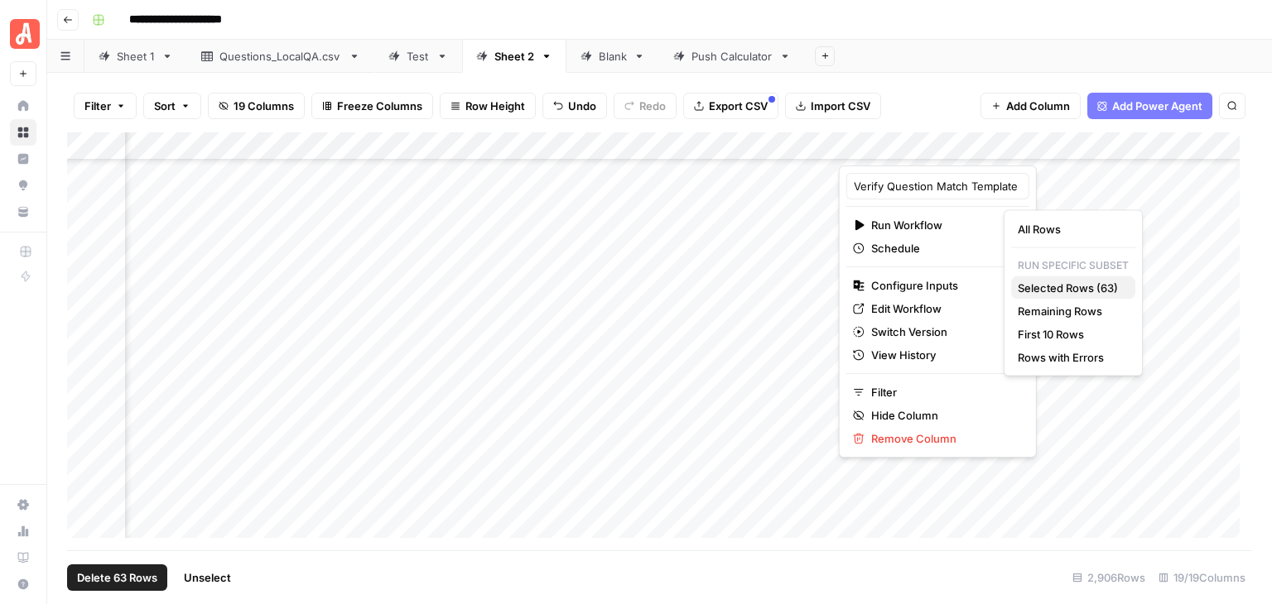
click at [1040, 280] on span "Selected Rows (63)" at bounding box center [1069, 288] width 104 height 17
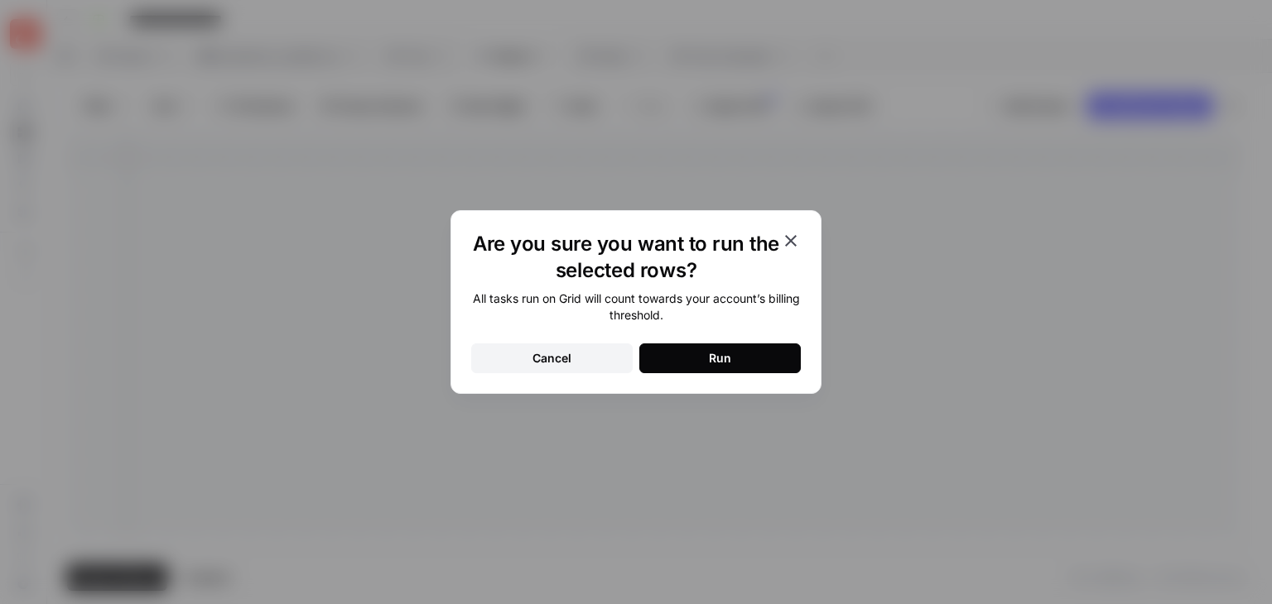
click at [755, 354] on button "Run" at bounding box center [719, 359] width 161 height 30
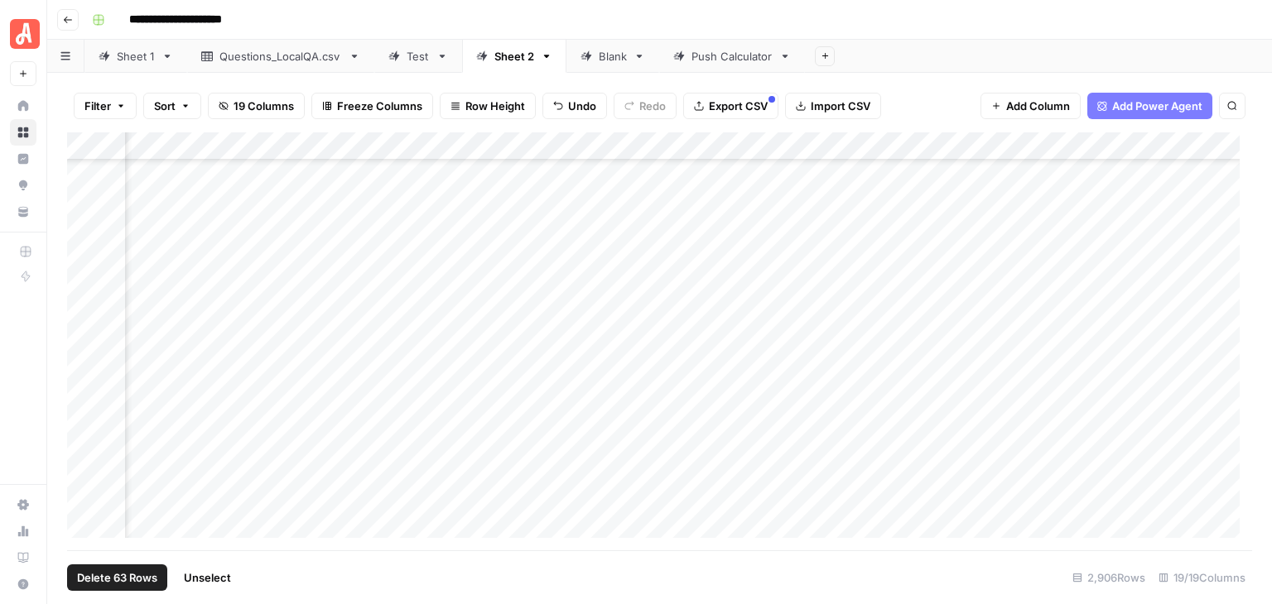
click at [221, 575] on span "Unselect" at bounding box center [207, 578] width 47 height 17
click at [84, 239] on div "Add Column" at bounding box center [659, 341] width 1185 height 418
click at [86, 456] on div "Add Column" at bounding box center [659, 341] width 1185 height 418
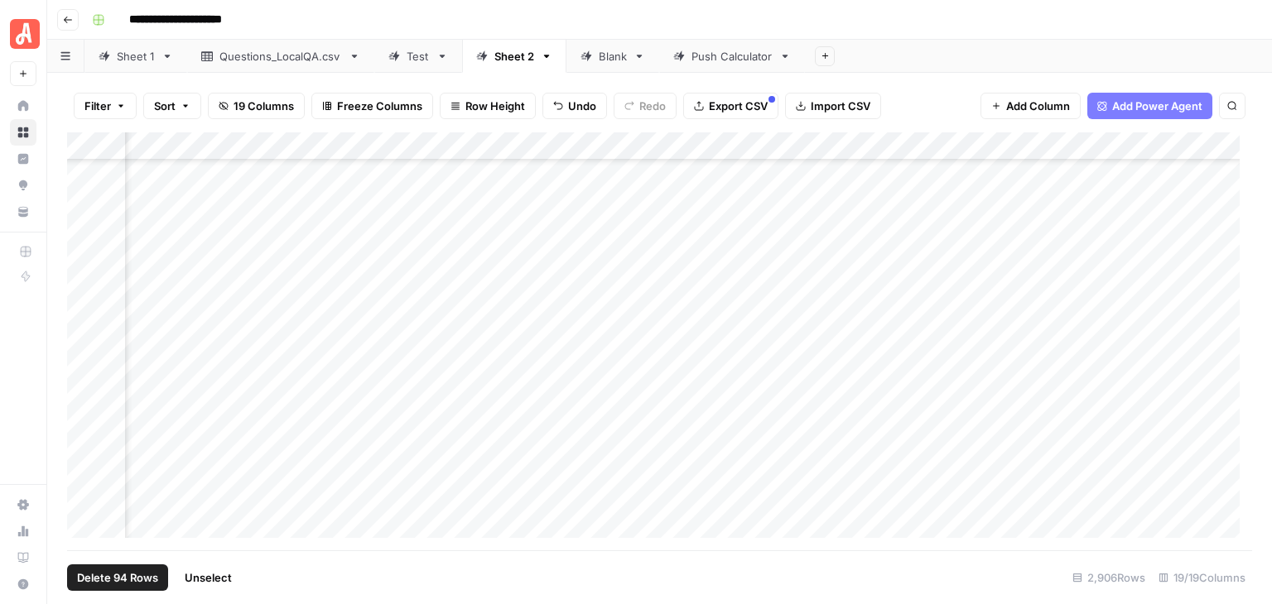
click at [944, 147] on div "Add Column" at bounding box center [659, 341] width 1185 height 418
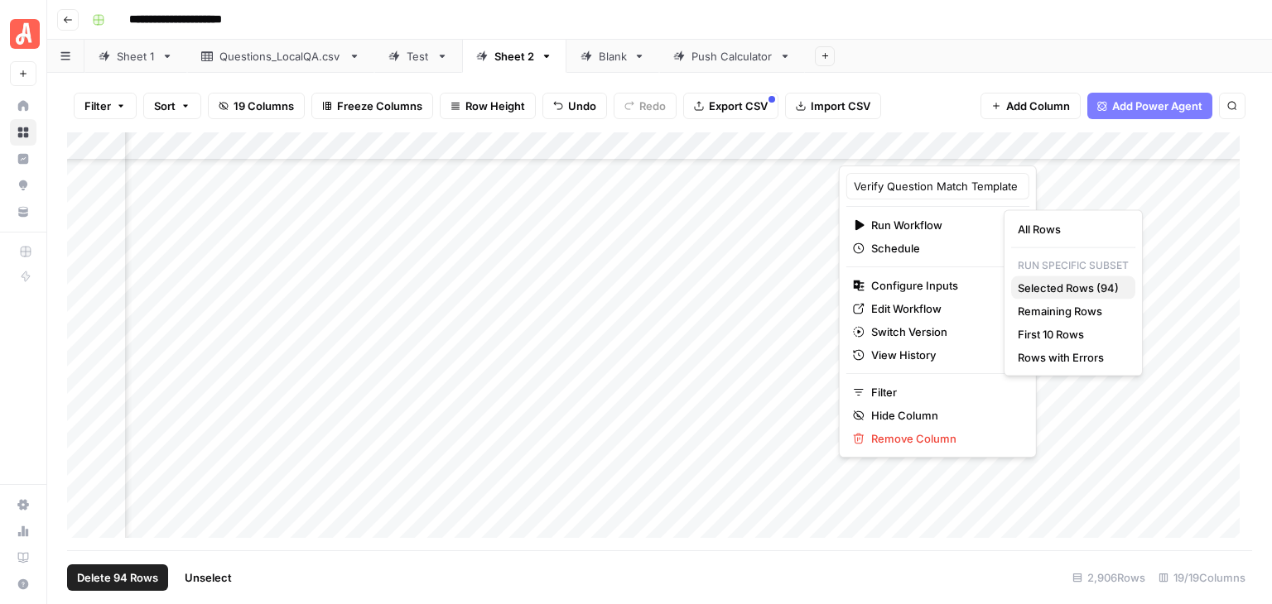
click at [1068, 291] on span "Selected Rows (94)" at bounding box center [1069, 288] width 104 height 17
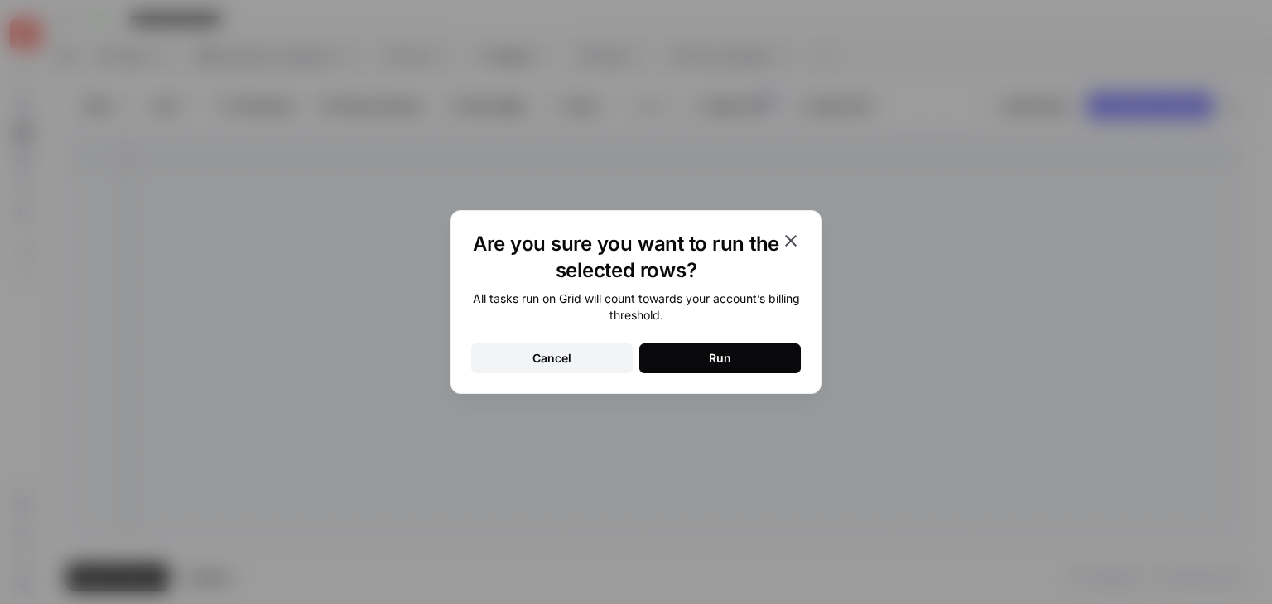
click at [763, 353] on button "Run" at bounding box center [719, 359] width 161 height 30
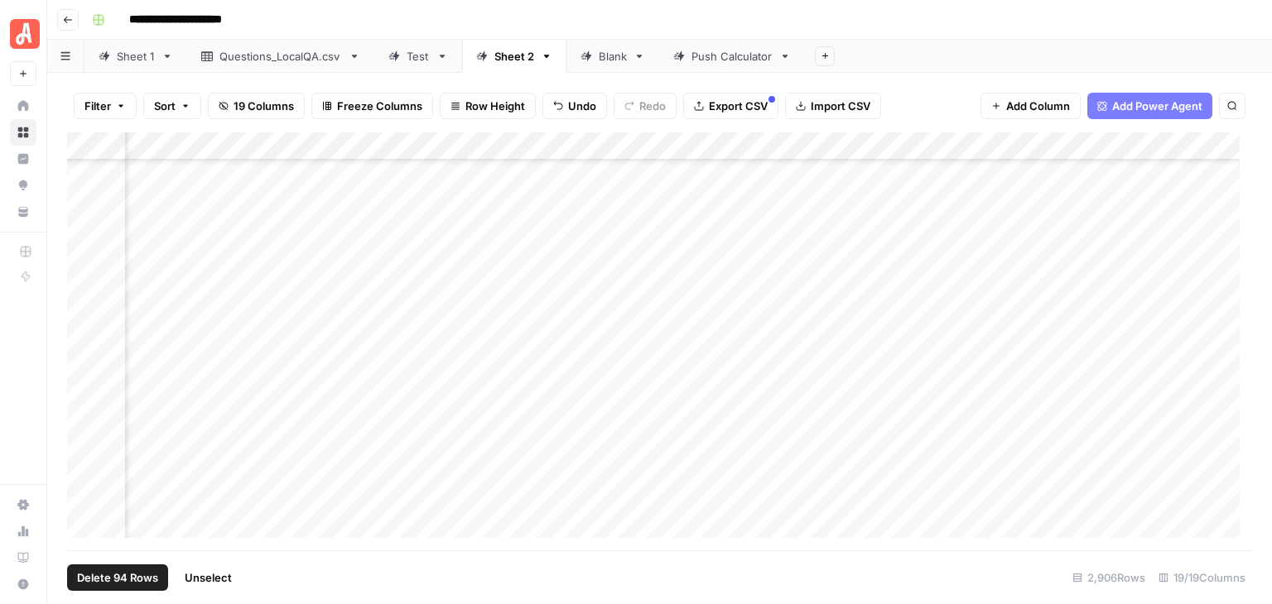
click at [224, 574] on span "Unselect" at bounding box center [208, 578] width 47 height 17
click at [87, 320] on div "Add Column" at bounding box center [659, 341] width 1185 height 418
click at [87, 460] on div "Add Column" at bounding box center [659, 341] width 1185 height 418
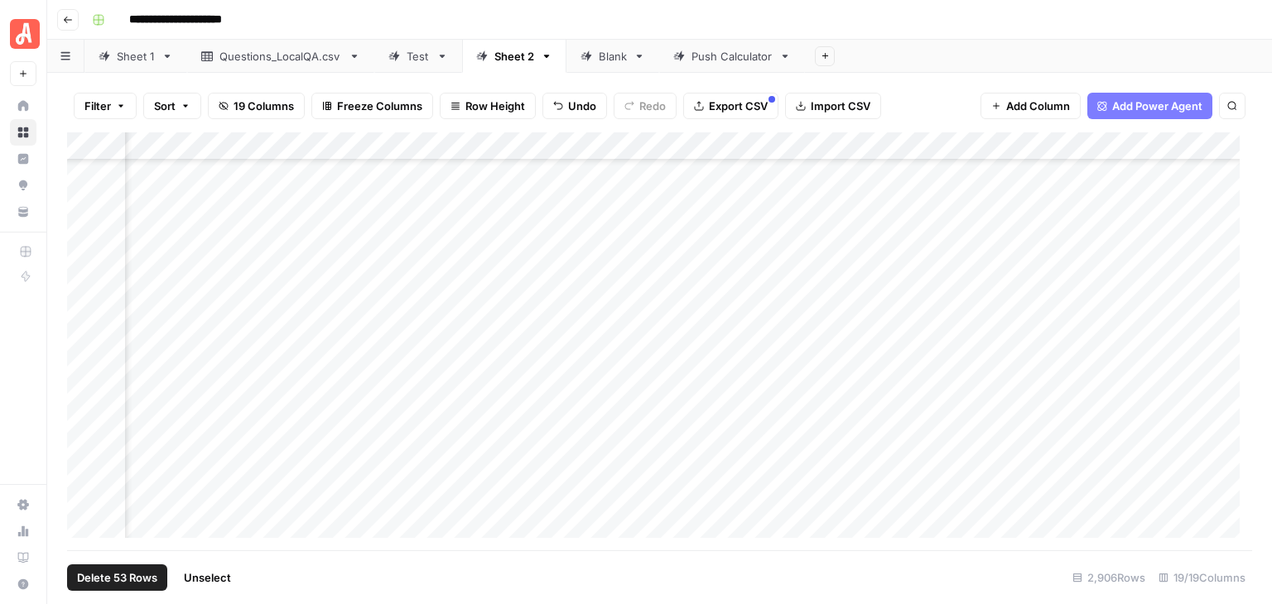
click at [944, 143] on div "Add Column" at bounding box center [659, 341] width 1185 height 418
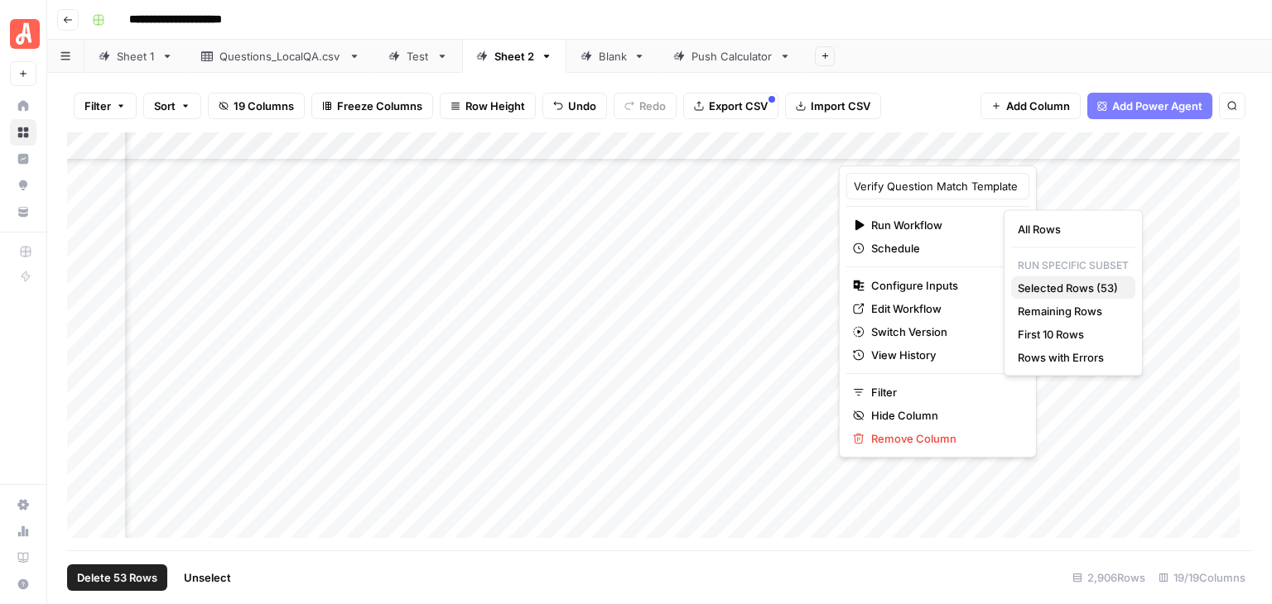
click at [1074, 290] on span "Selected Rows (53)" at bounding box center [1069, 288] width 104 height 17
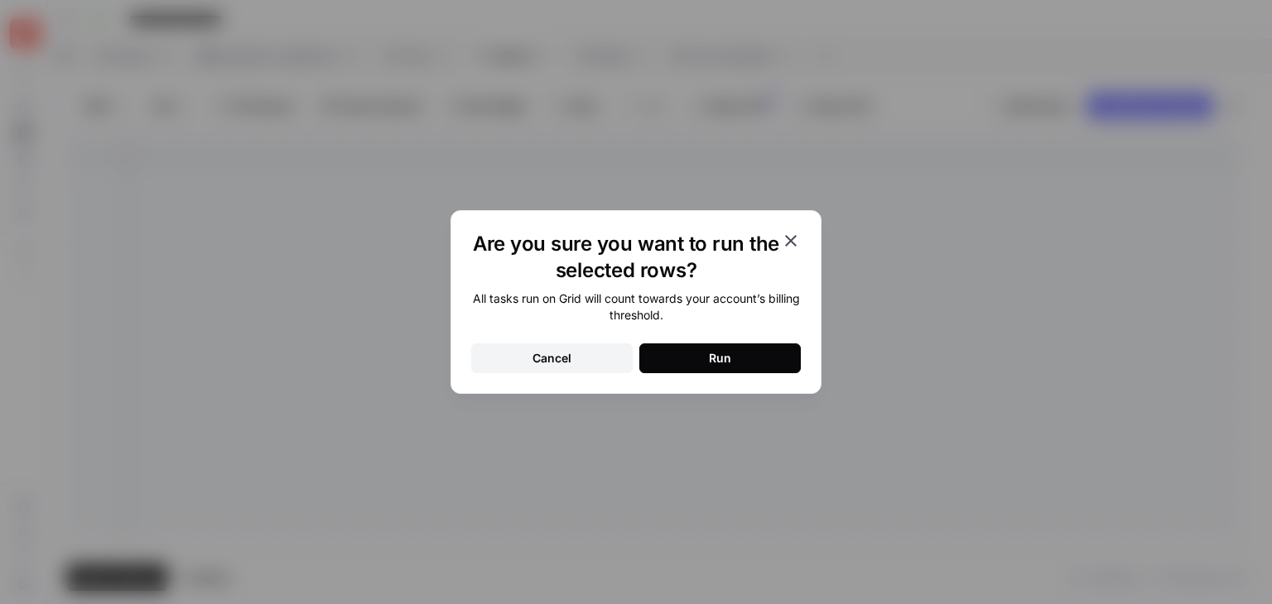
click at [751, 358] on button "Run" at bounding box center [719, 359] width 161 height 30
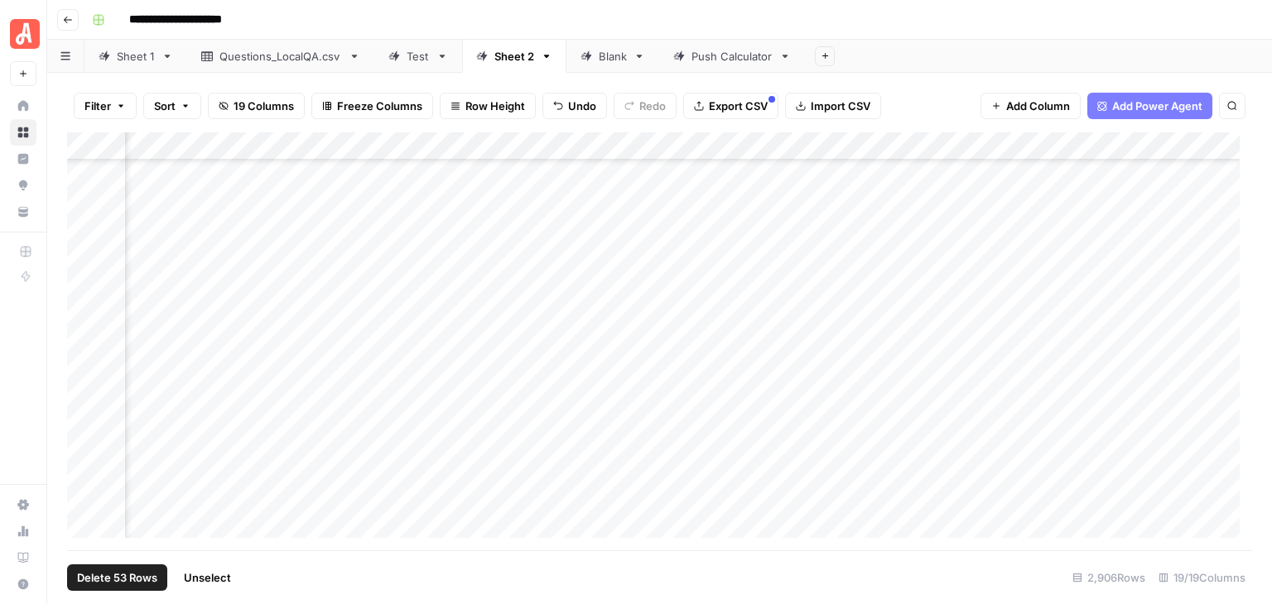
click at [209, 579] on span "Unselect" at bounding box center [207, 578] width 47 height 17
click at [729, 538] on div "Add Column" at bounding box center [659, 341] width 1185 height 418
click at [84, 366] on div "Add Column" at bounding box center [659, 341] width 1185 height 418
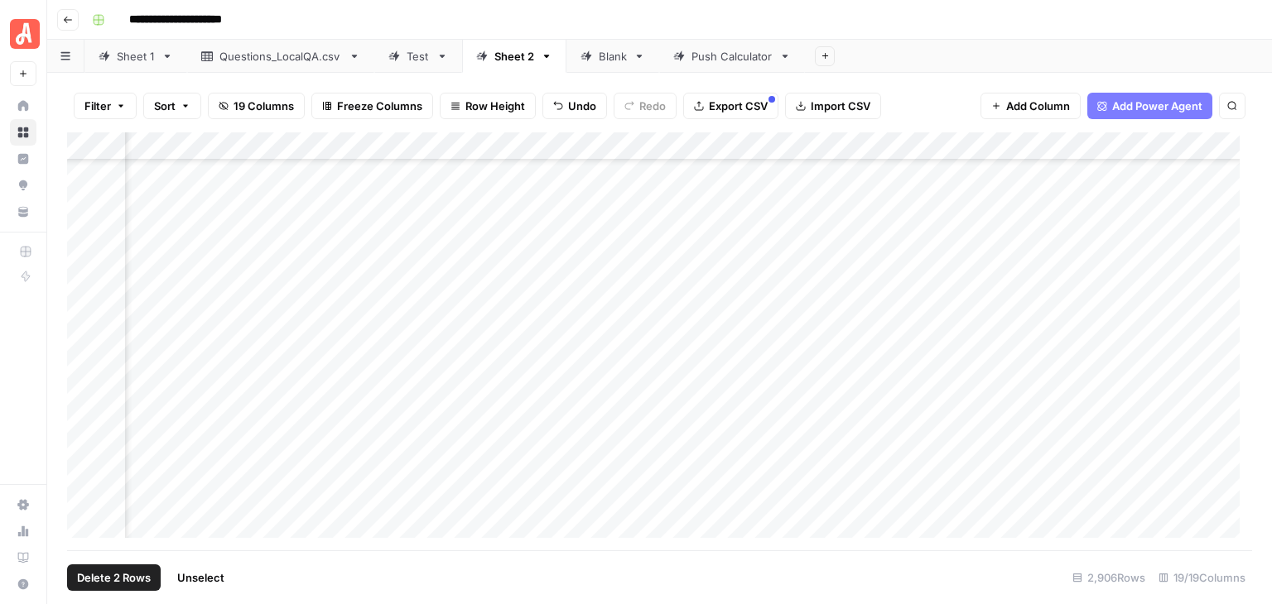
click at [84, 240] on div "Add Column" at bounding box center [659, 341] width 1185 height 418
click at [86, 338] on div "Add Column" at bounding box center [659, 341] width 1185 height 418
click at [1063, 147] on div "Add Column" at bounding box center [659, 341] width 1185 height 418
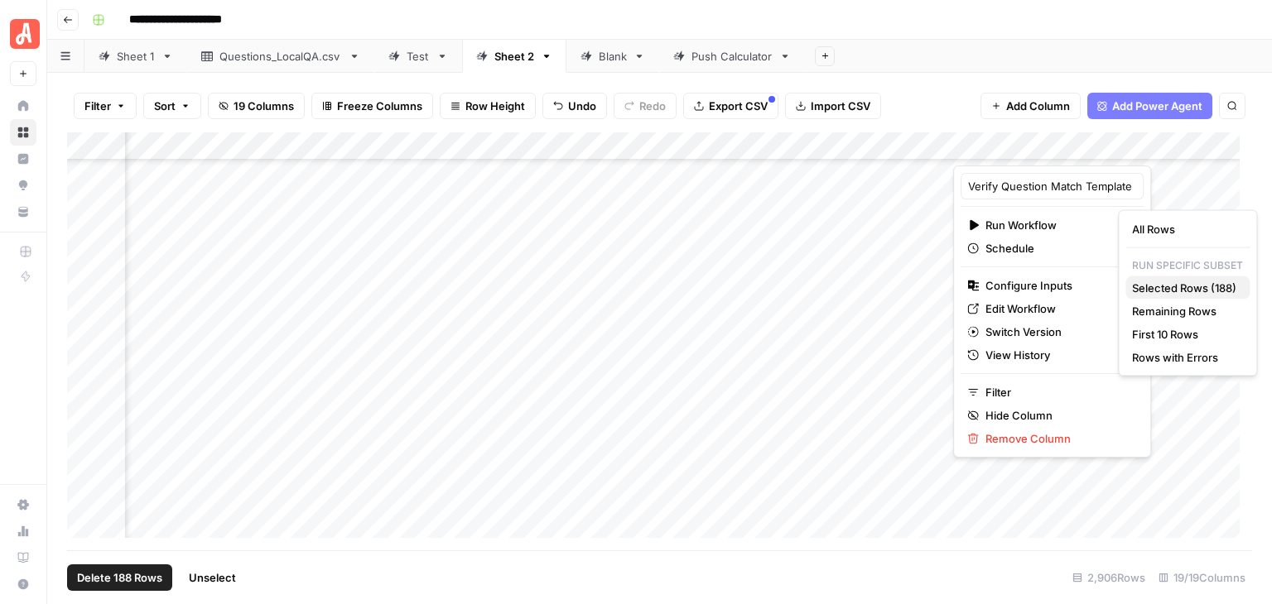
click at [1156, 291] on span "Selected Rows (188)" at bounding box center [1184, 288] width 104 height 17
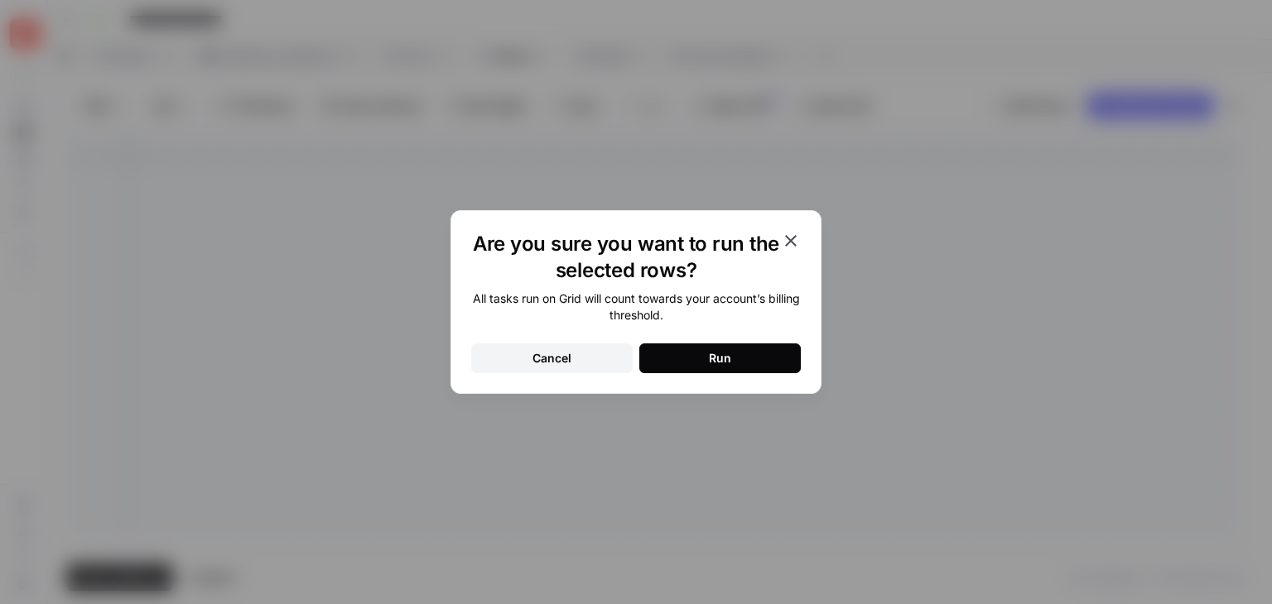
click at [788, 355] on button "Run" at bounding box center [719, 359] width 161 height 30
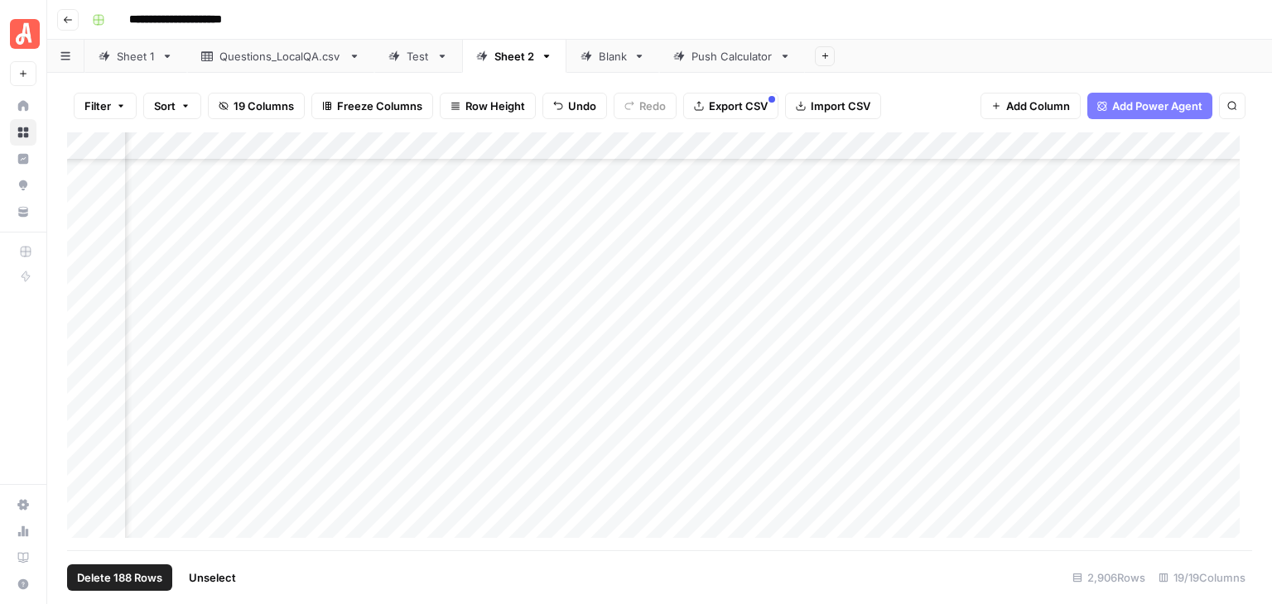
click at [209, 581] on span "Unselect" at bounding box center [212, 578] width 47 height 17
click at [445, 191] on div "Add Column" at bounding box center [659, 341] width 1185 height 418
click at [81, 189] on div "Add Column" at bounding box center [659, 341] width 1185 height 418
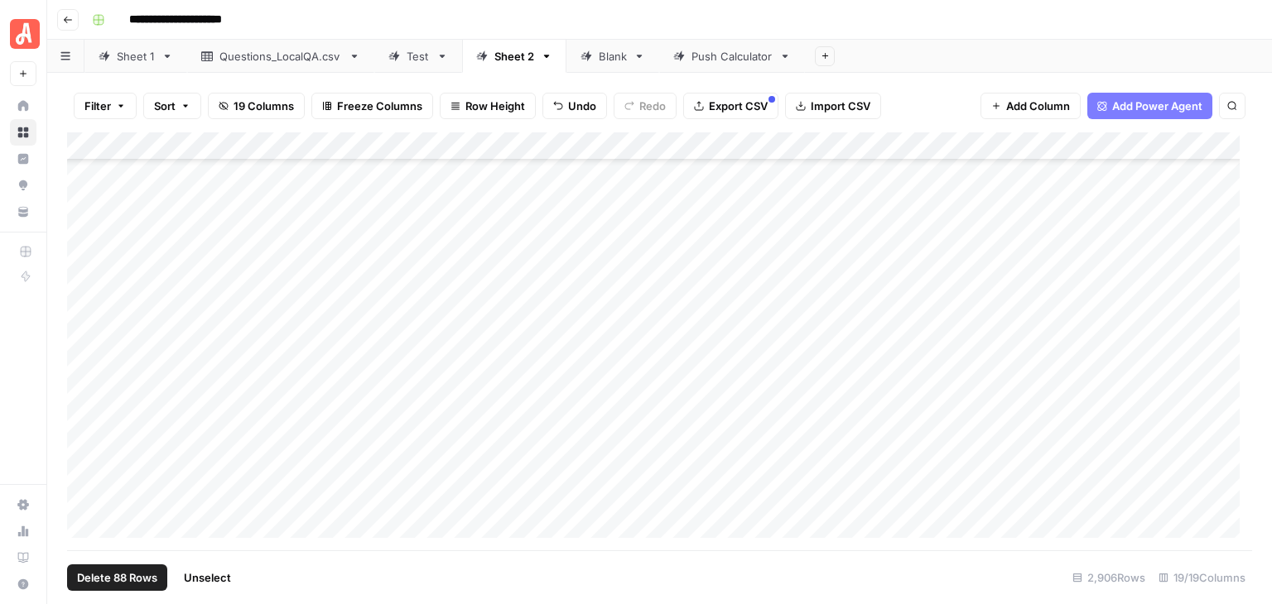
click at [83, 320] on div "Add Column" at bounding box center [659, 341] width 1185 height 418
click at [868, 147] on div "Add Column" at bounding box center [659, 341] width 1185 height 418
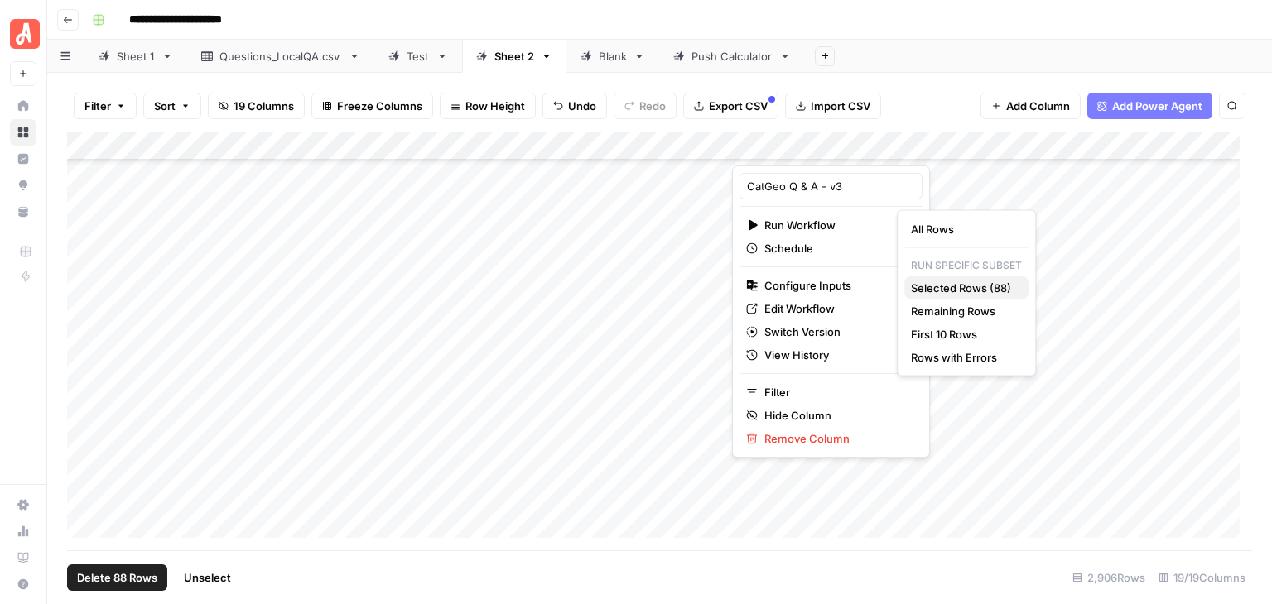
click at [990, 286] on span "Selected Rows (88)" at bounding box center [963, 288] width 104 height 17
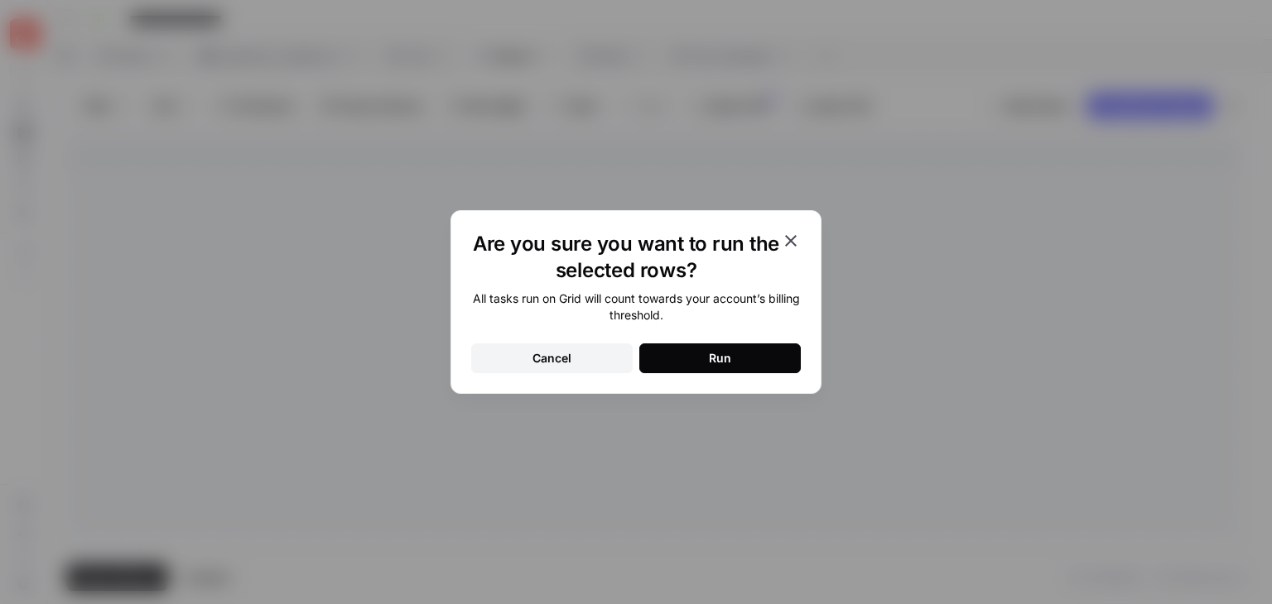
click at [763, 355] on button "Run" at bounding box center [719, 359] width 161 height 30
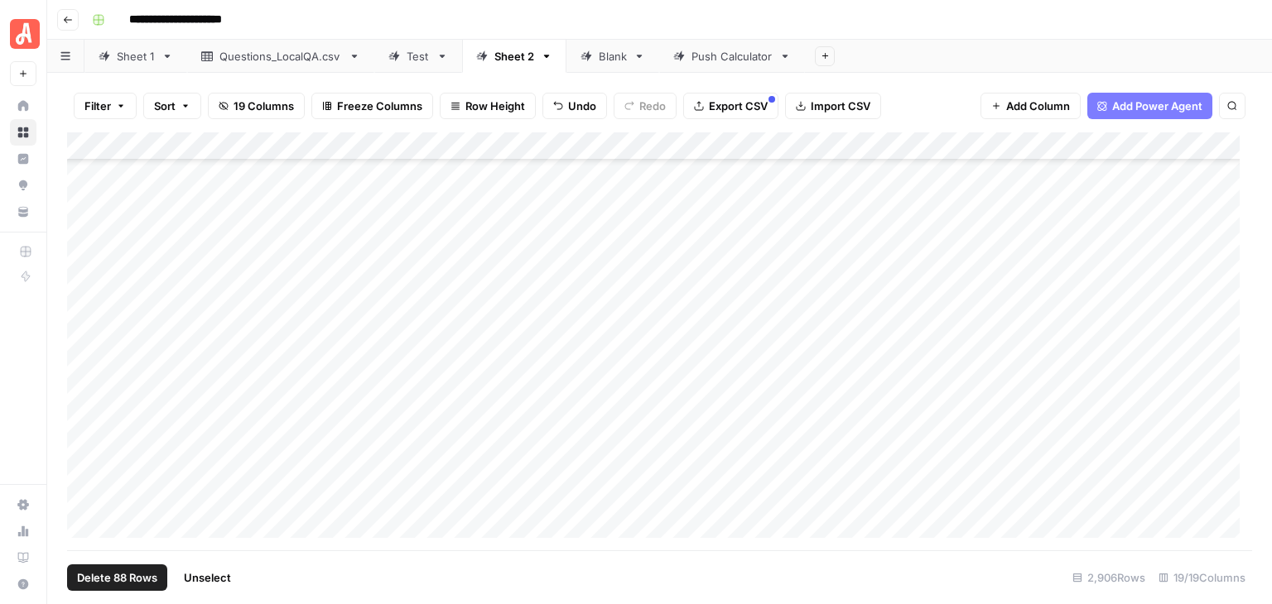
click at [224, 581] on span "Unselect" at bounding box center [207, 578] width 47 height 17
click at [989, 222] on div "Add Column" at bounding box center [659, 341] width 1185 height 418
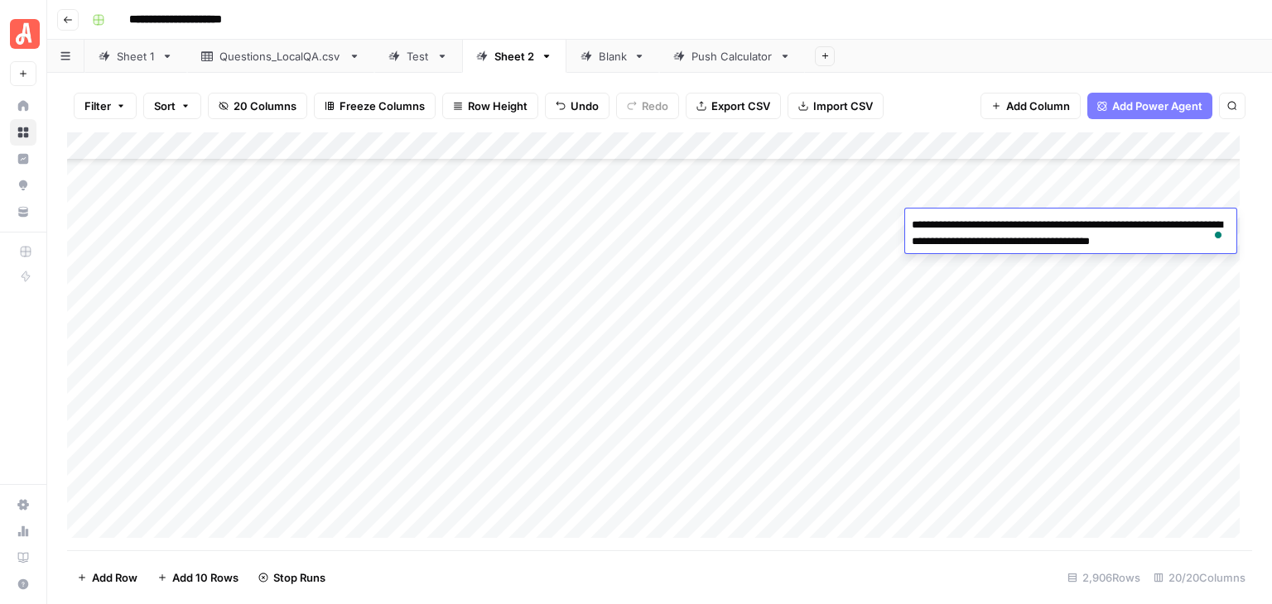
click at [994, 31] on div "**********" at bounding box center [670, 20] width 1170 height 26
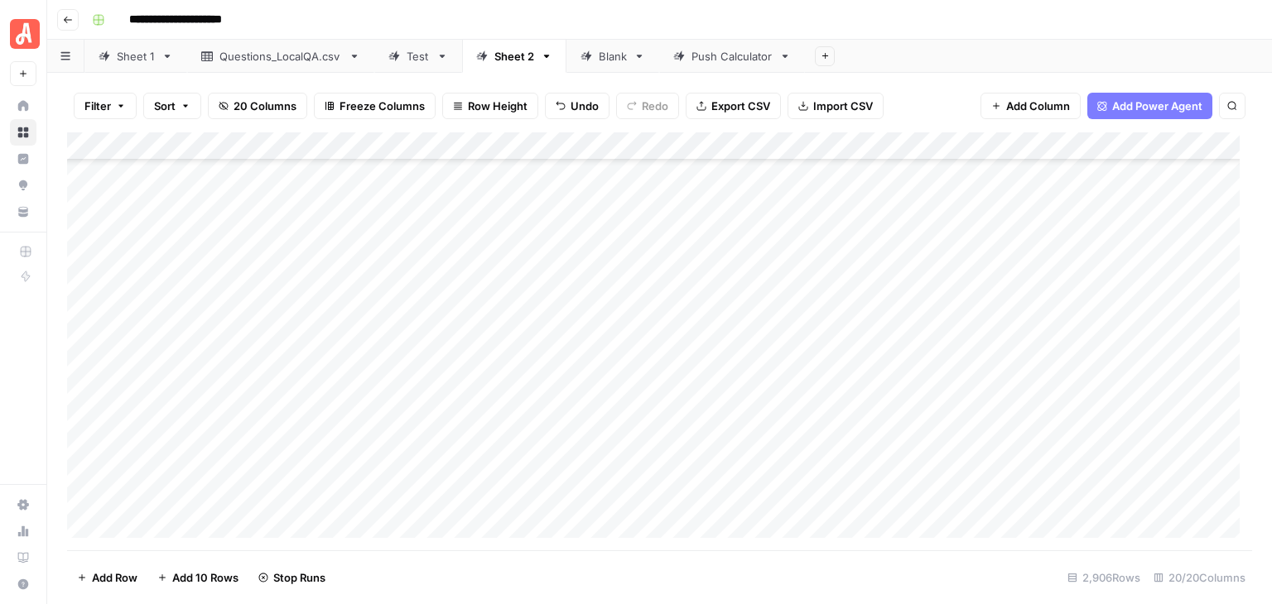
scroll to position [33576, 0]
click at [83, 191] on div "Add Column" at bounding box center [659, 341] width 1185 height 418
click at [84, 241] on div "Add Column" at bounding box center [659, 341] width 1185 height 418
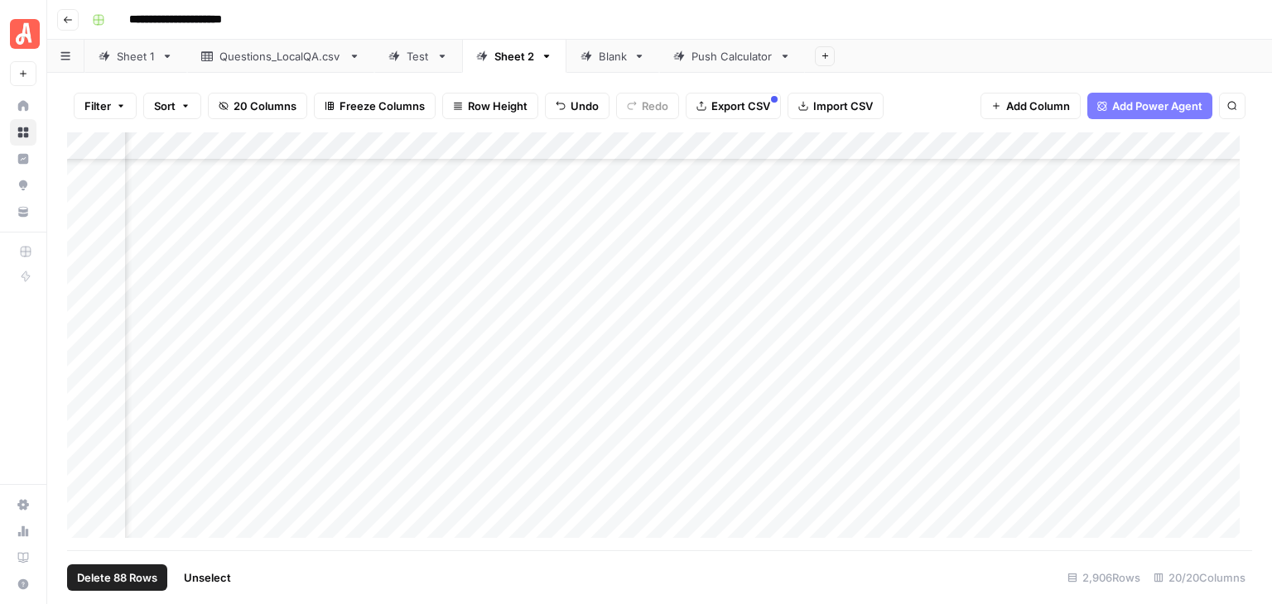
scroll to position [31423, 1639]
click at [947, 146] on div "Add Column" at bounding box center [659, 341] width 1185 height 418
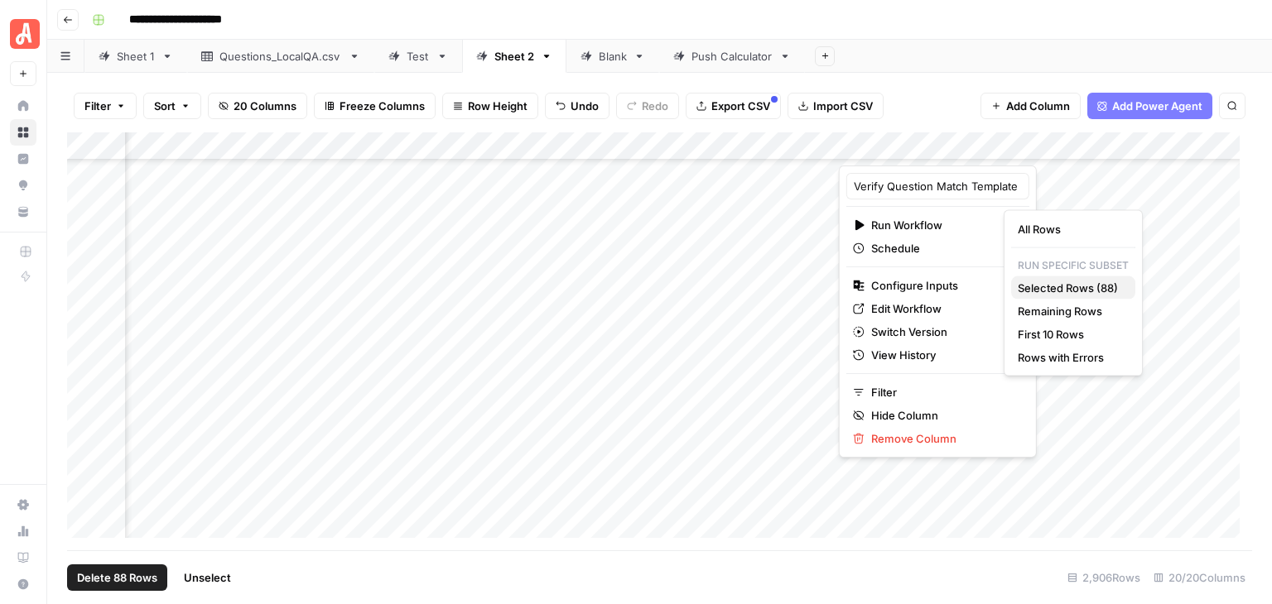
click at [1061, 285] on span "Selected Rows (88)" at bounding box center [1069, 288] width 104 height 17
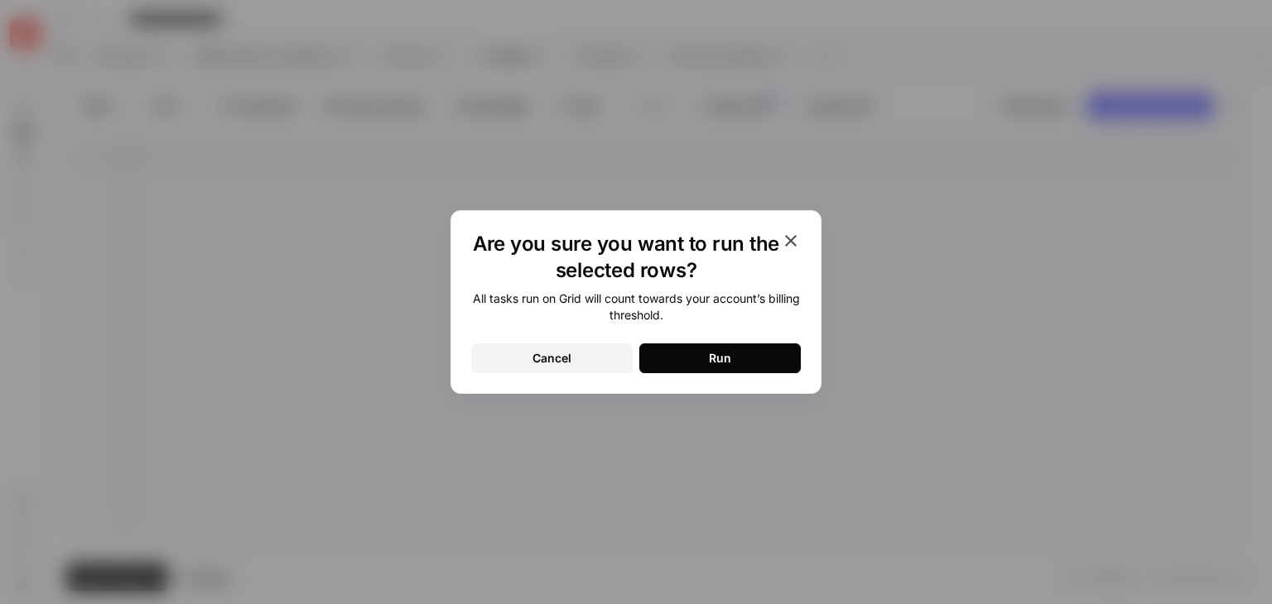
click at [768, 369] on button "Run" at bounding box center [719, 359] width 161 height 30
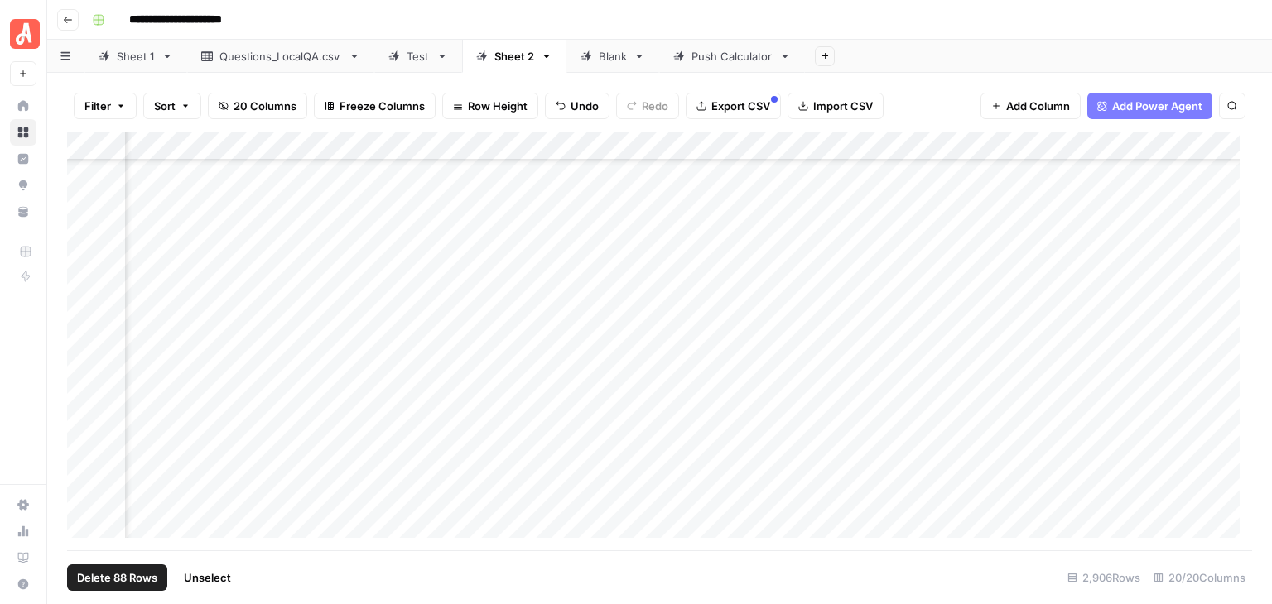
click at [226, 579] on span "Unselect" at bounding box center [207, 578] width 47 height 17
click at [106, 375] on div "Add Column" at bounding box center [659, 341] width 1185 height 418
click at [512, 289] on div "Add Column" at bounding box center [659, 341] width 1185 height 418
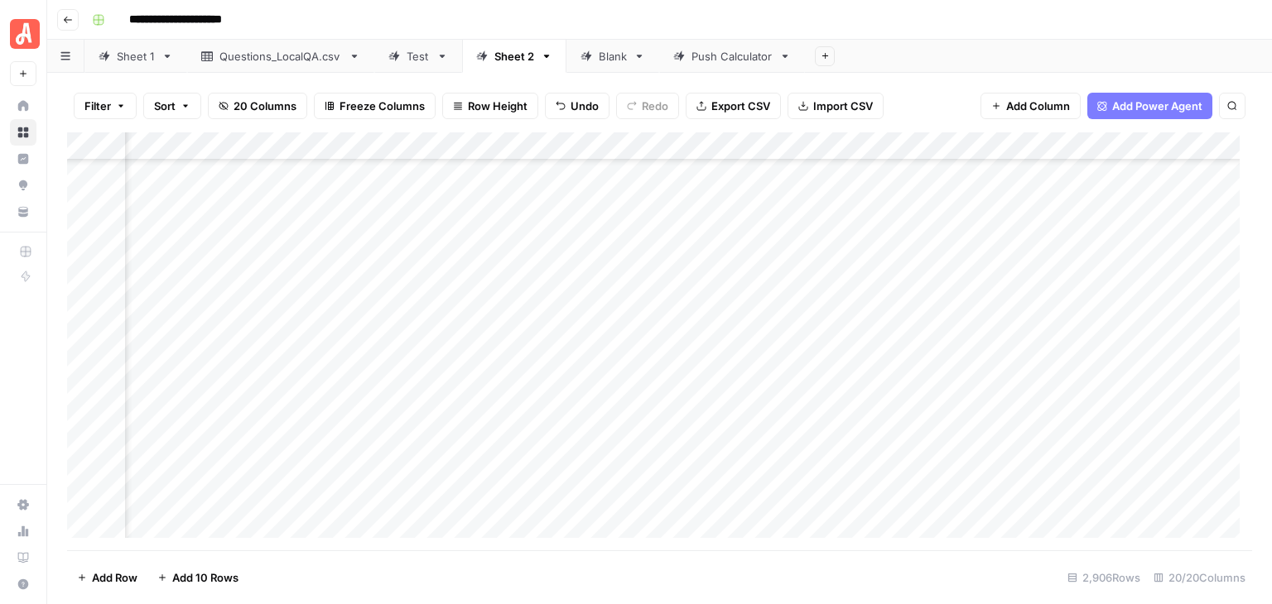
click at [512, 289] on div "Add Column" at bounding box center [659, 341] width 1185 height 418
